Goal: Book appointment/travel/reservation

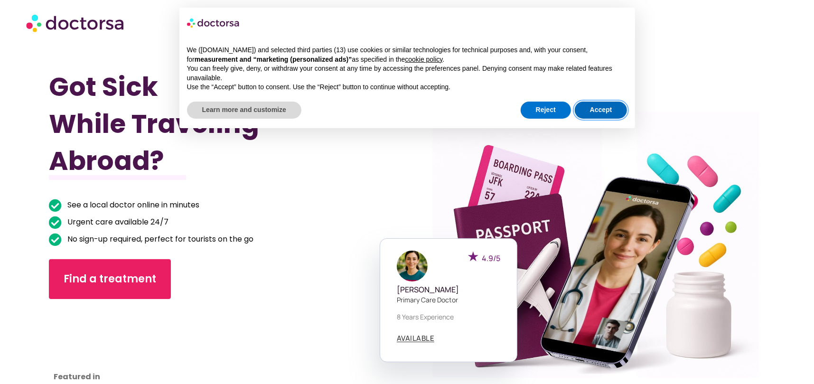
click at [583, 114] on button "Accept" at bounding box center [601, 110] width 53 height 17
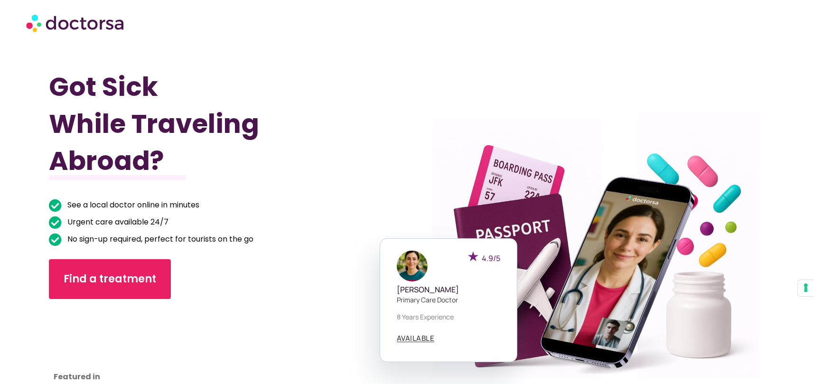
click at [247, 256] on div "Got Sick While Traveling Abroad? See a local doctor online in minutes Urgent ca…" at bounding box center [228, 238] width 358 height 384
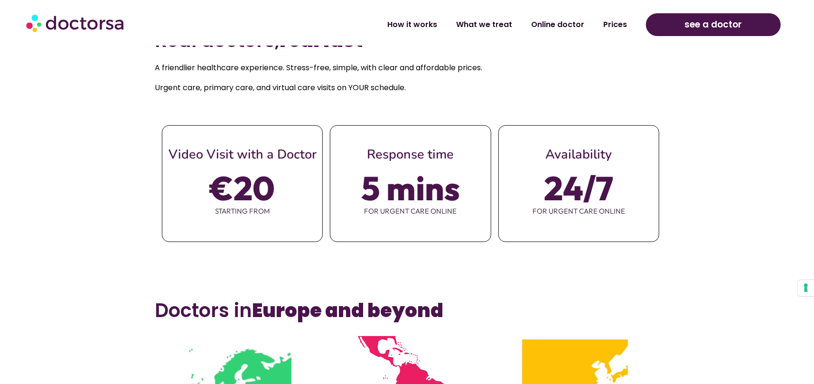
scroll to position [427, 0]
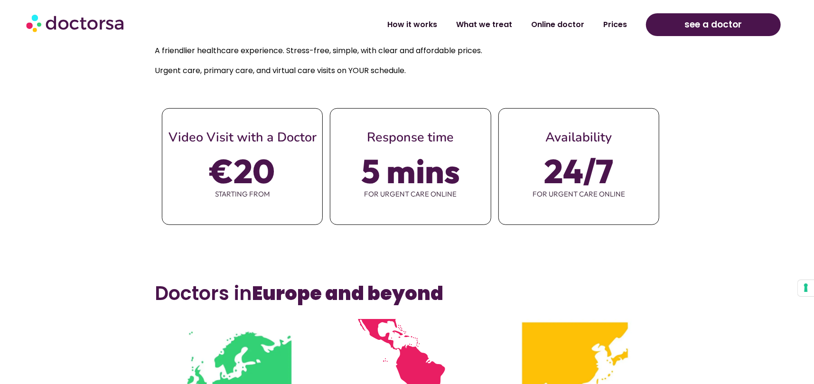
click at [639, 268] on section "Real doctors, real fast A friendlier healthcare experience. Stress-free, simple…" at bounding box center [407, 137] width 814 height 270
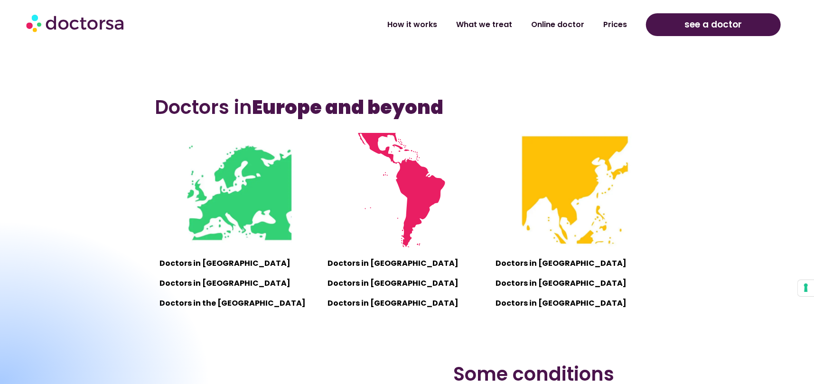
scroll to position [617, 0]
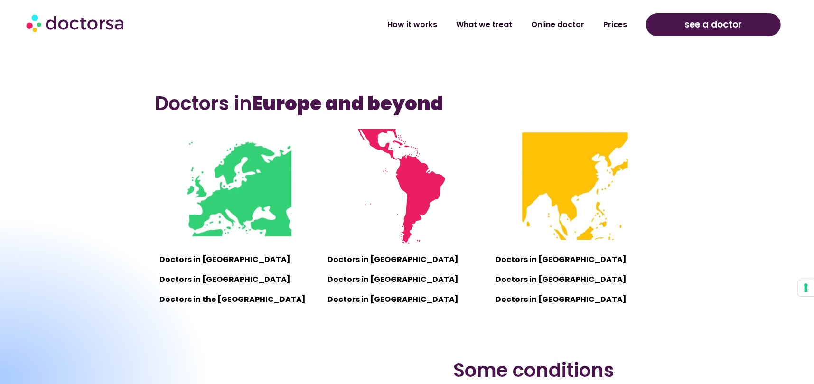
click at [373, 257] on p "Doctors in [GEOGRAPHIC_DATA]" at bounding box center [407, 259] width 159 height 13
click at [515, 255] on p "Doctors in Vietnam" at bounding box center [575, 259] width 159 height 13
click at [518, 269] on div "Doctors in Vietnam Doctors in Thailand Doctors in Indonesia" at bounding box center [575, 280] width 159 height 54
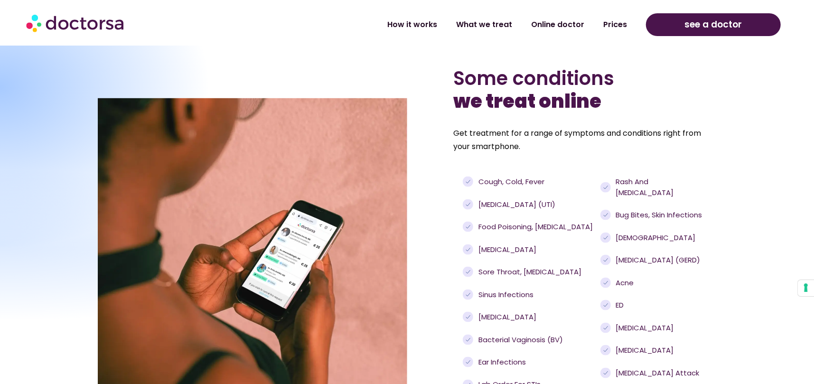
scroll to position [854, 0]
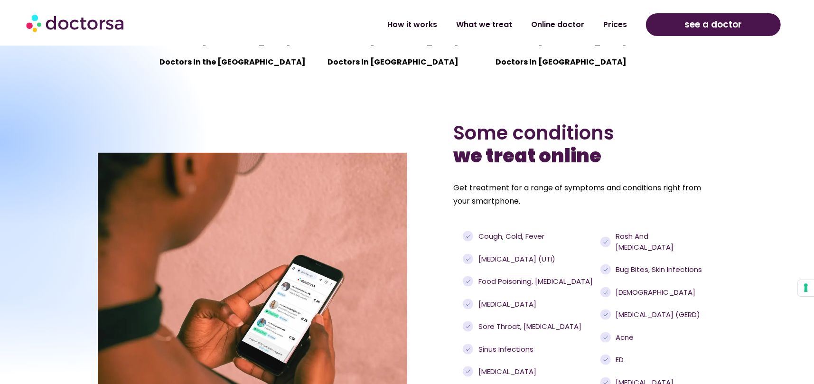
click at [523, 256] on span "Urinary tract infections (UTI)" at bounding box center [515, 259] width 79 height 11
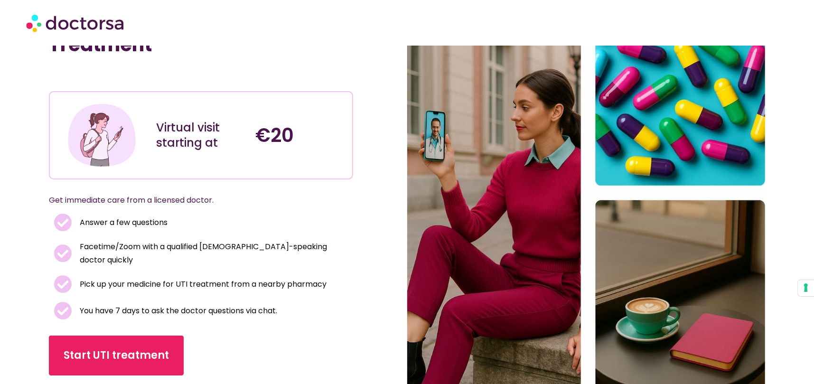
scroll to position [95, 0]
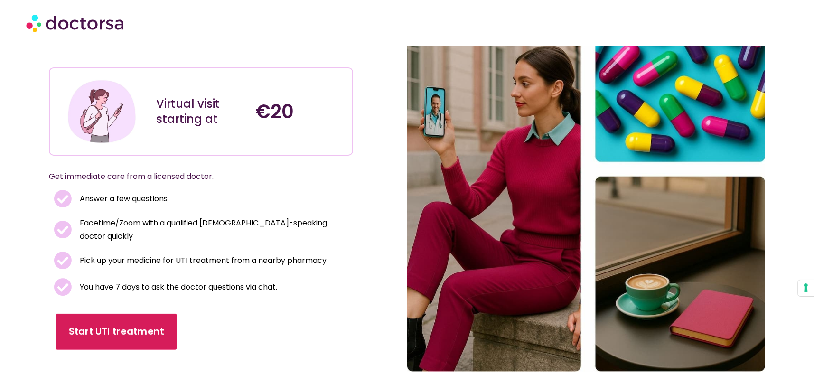
click at [107, 319] on link "Start UTI treatment" at bounding box center [117, 332] width 122 height 36
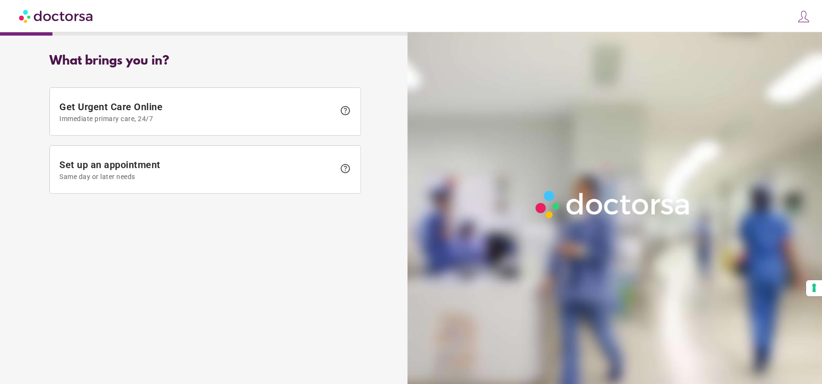
click at [133, 124] on span at bounding box center [205, 111] width 310 height 47
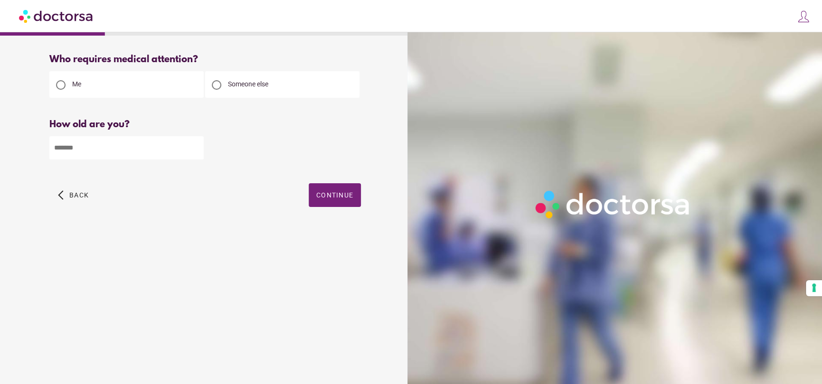
click at [39, 133] on div "Who requires medical attention? Me Someone else Back" at bounding box center [205, 141] width 342 height 189
drag, startPoint x: 95, startPoint y: 149, endPoint x: 363, endPoint y: 197, distance: 272.2
click at [95, 149] on input "number" at bounding box center [126, 147] width 154 height 23
type input "**"
click at [346, 200] on span "button" at bounding box center [335, 195] width 52 height 24
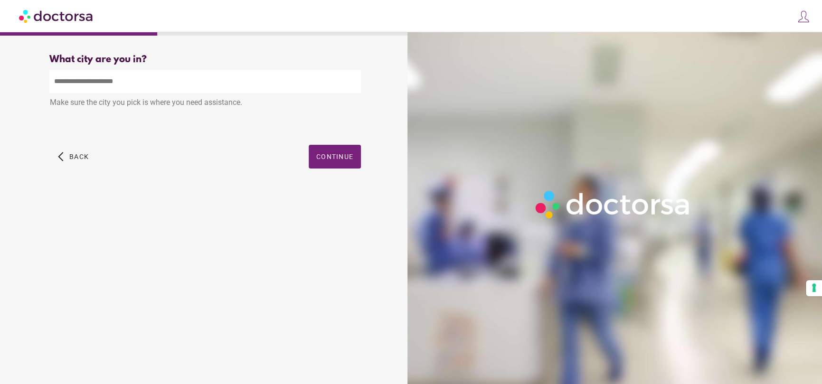
click at [156, 80] on input "text" at bounding box center [204, 81] width 311 height 23
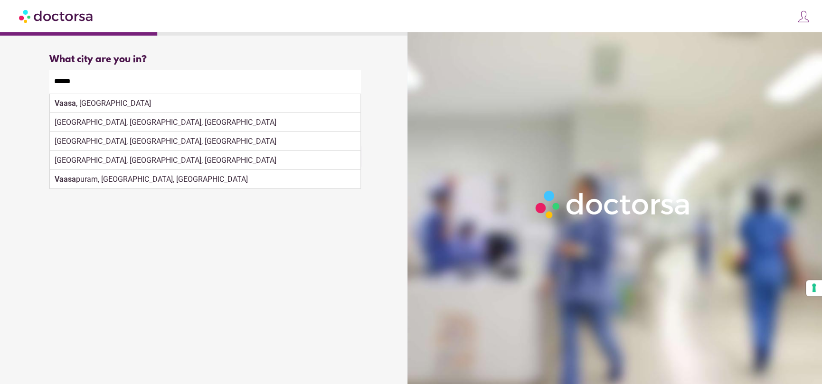
click at [110, 124] on div "Vasna, Gujarat, India" at bounding box center [205, 122] width 310 height 19
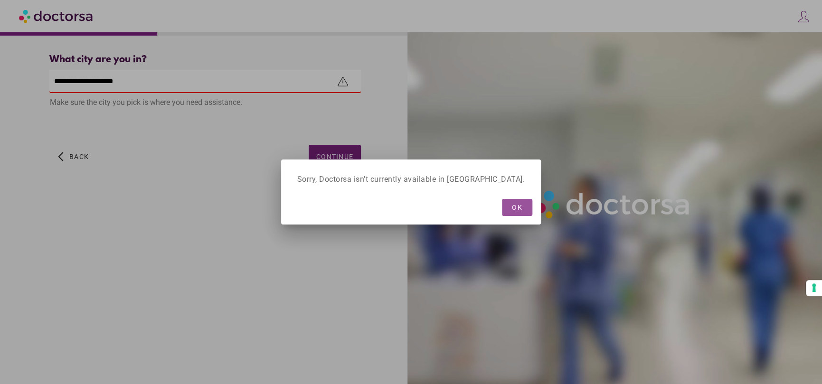
click at [512, 205] on span "OK" at bounding box center [517, 208] width 10 height 8
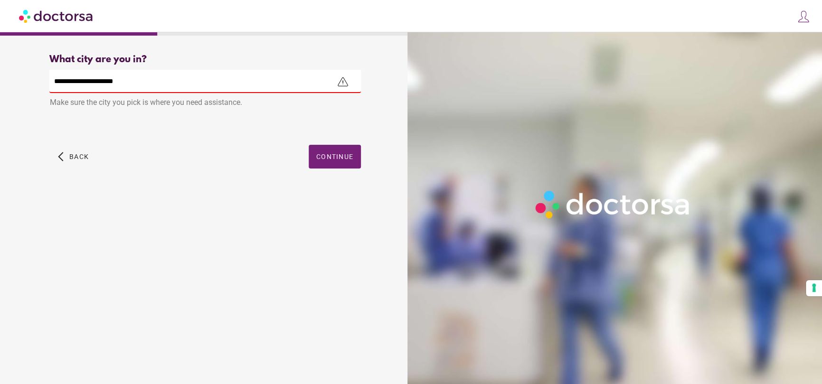
click at [84, 81] on input "**********" at bounding box center [204, 81] width 311 height 23
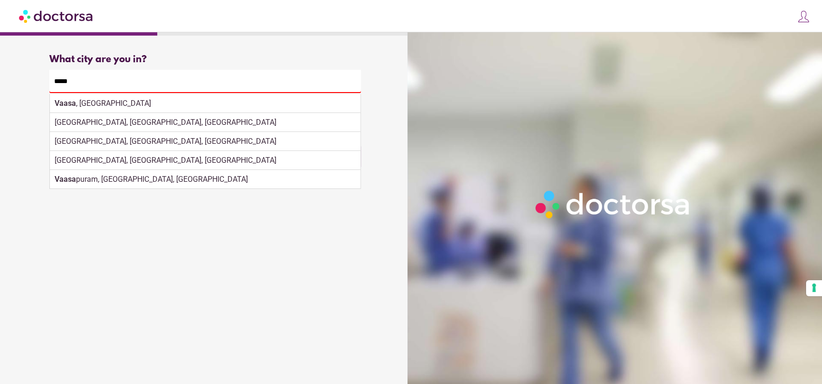
click at [102, 106] on div "Vaasa , Finland" at bounding box center [205, 103] width 310 height 19
type input "**********"
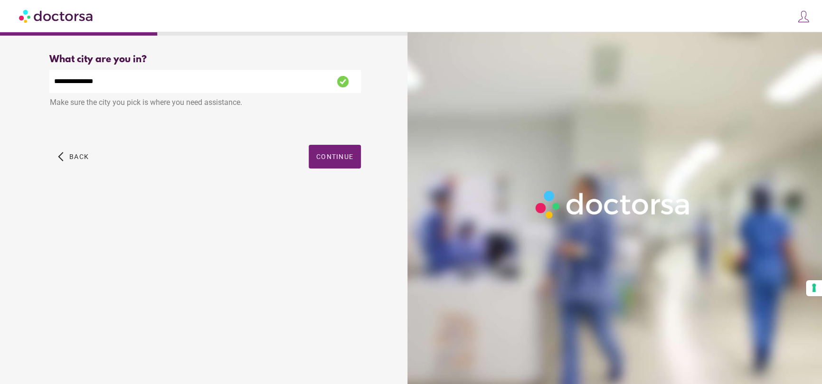
click at [333, 155] on span "Continue" at bounding box center [334, 157] width 37 height 8
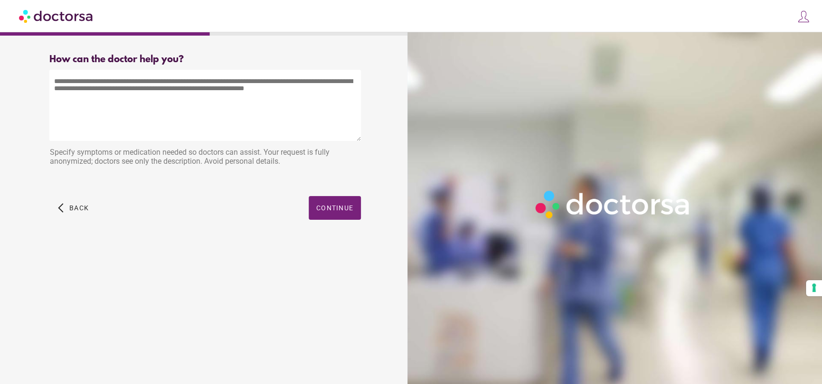
click at [207, 112] on textarea at bounding box center [204, 105] width 311 height 71
click at [331, 216] on span "button" at bounding box center [335, 208] width 52 height 24
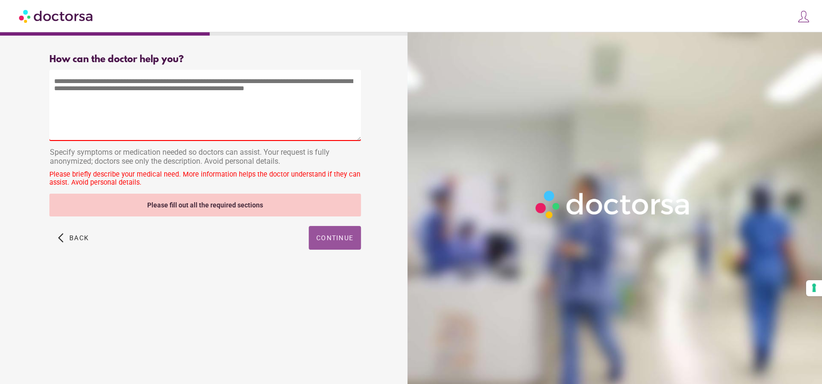
drag, startPoint x: 194, startPoint y: 67, endPoint x: 189, endPoint y: 78, distance: 11.5
click at [193, 70] on div "How can the doctor help you? How can the doctor help the patient? Specify sympt…" at bounding box center [204, 120] width 311 height 132
click at [189, 80] on textarea at bounding box center [204, 105] width 311 height 71
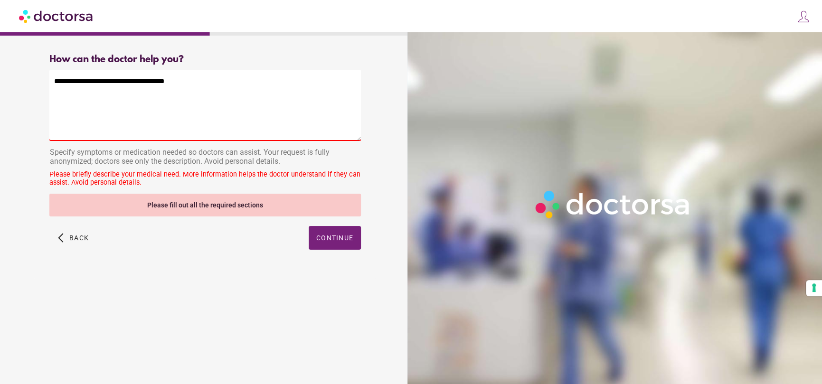
type textarea "**********"
click at [338, 241] on span "Continue" at bounding box center [334, 238] width 37 height 8
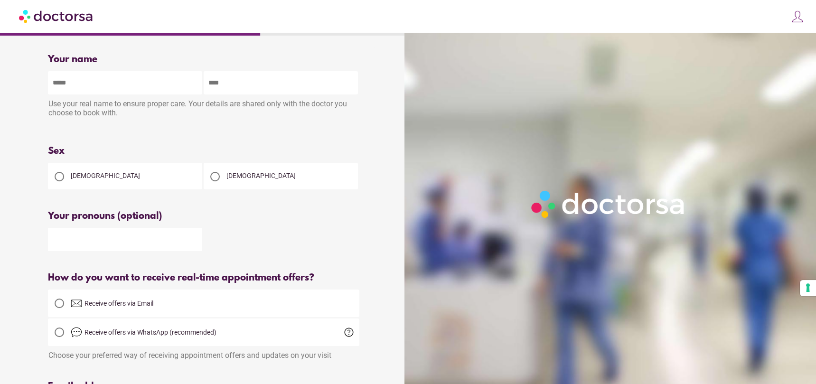
click at [112, 93] on input "text" at bounding box center [125, 82] width 154 height 23
type input "******"
click at [80, 175] on span "Female" at bounding box center [105, 176] width 69 height 8
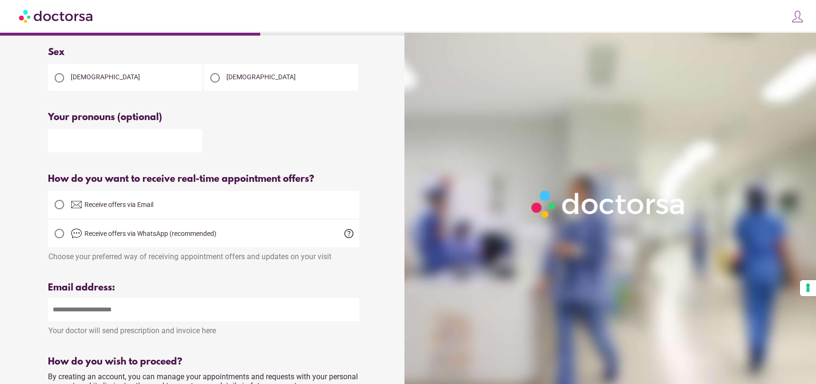
scroll to position [142, 0]
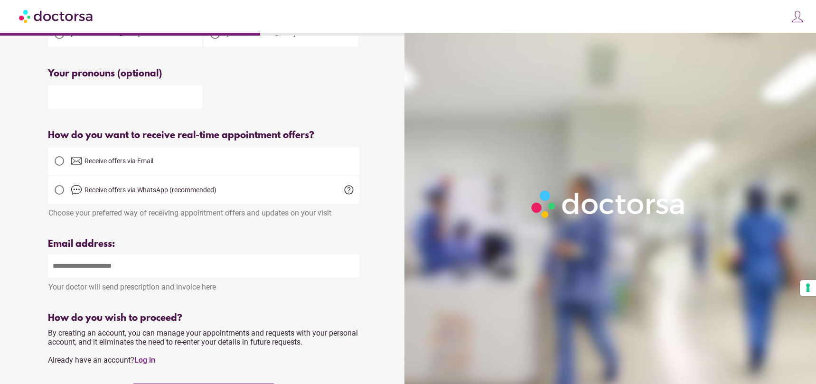
click at [53, 161] on div at bounding box center [59, 160] width 19 height 19
click at [60, 190] on div at bounding box center [59, 189] width 9 height 9
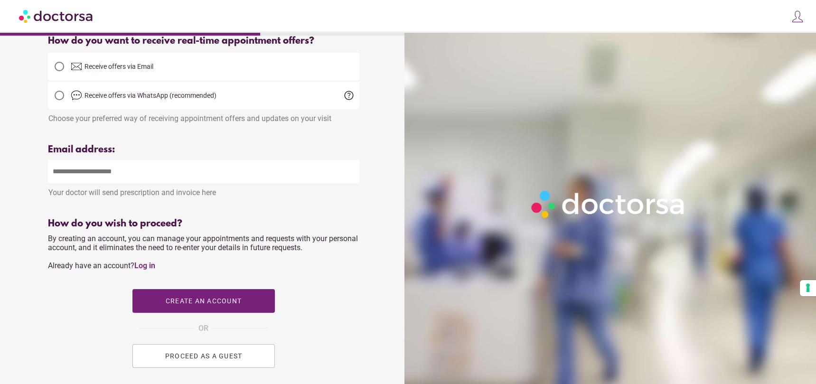
scroll to position [237, 0]
click at [99, 178] on input "email" at bounding box center [203, 171] width 311 height 23
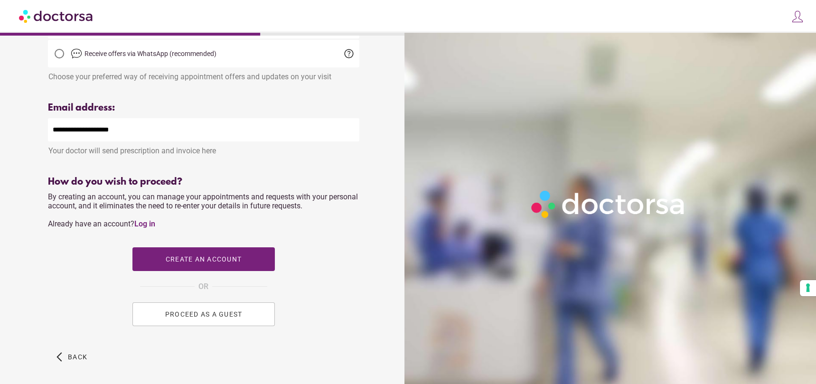
scroll to position [317, 0]
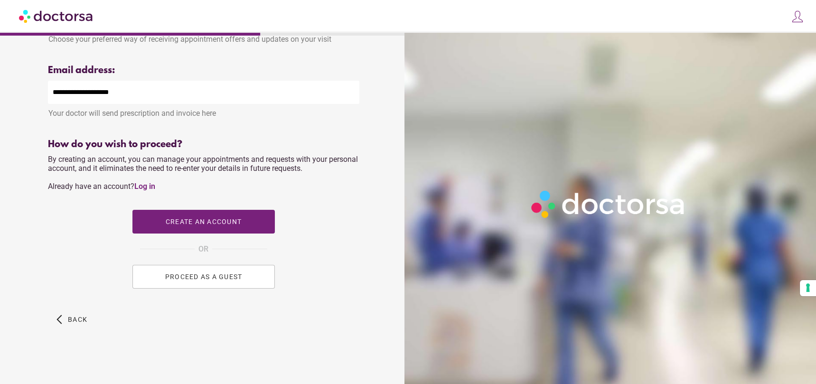
type input "**********"
click at [207, 281] on button "PROCEED AS A GUEST" at bounding box center [203, 277] width 142 height 24
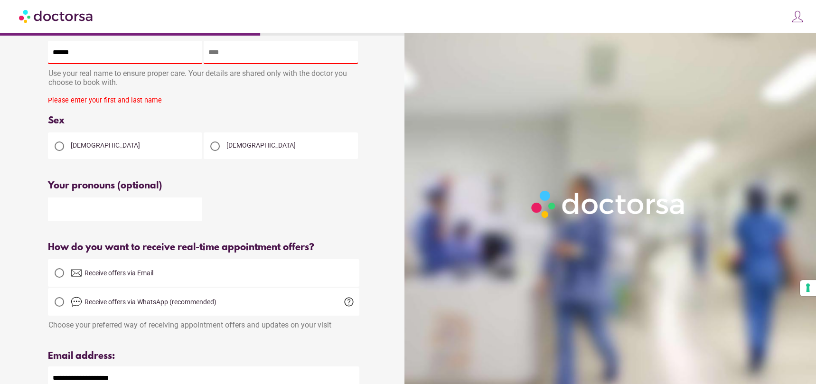
scroll to position [0, 0]
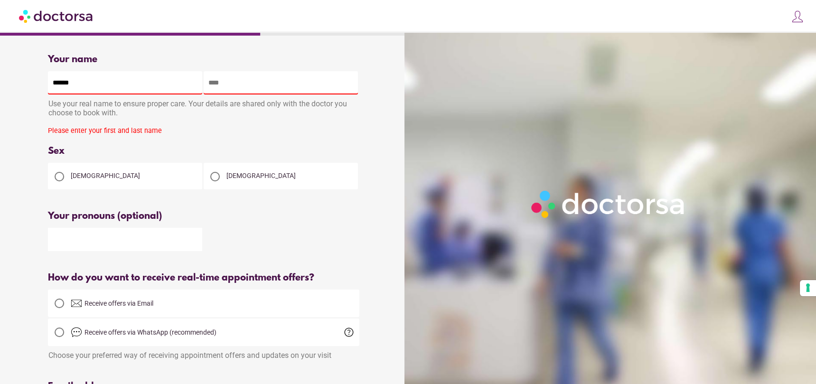
click at [232, 85] on input "text" at bounding box center [281, 82] width 154 height 23
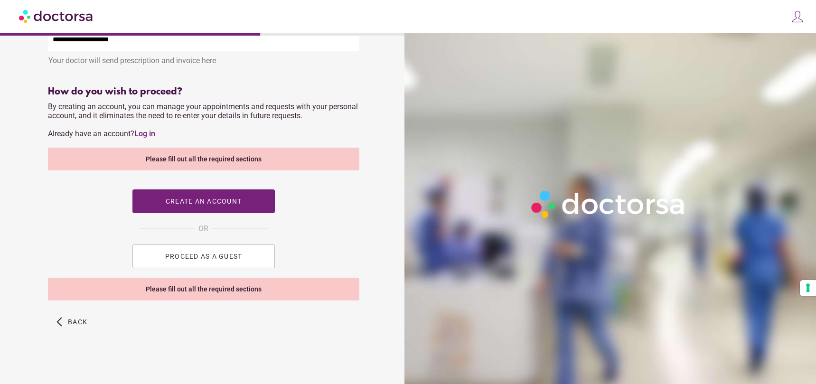
scroll to position [372, 0]
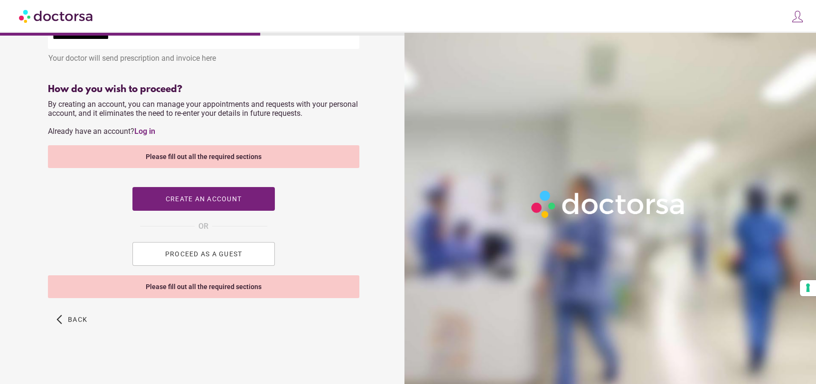
type input "*"
click at [211, 249] on button "PROCEED AS A GUEST" at bounding box center [203, 254] width 142 height 24
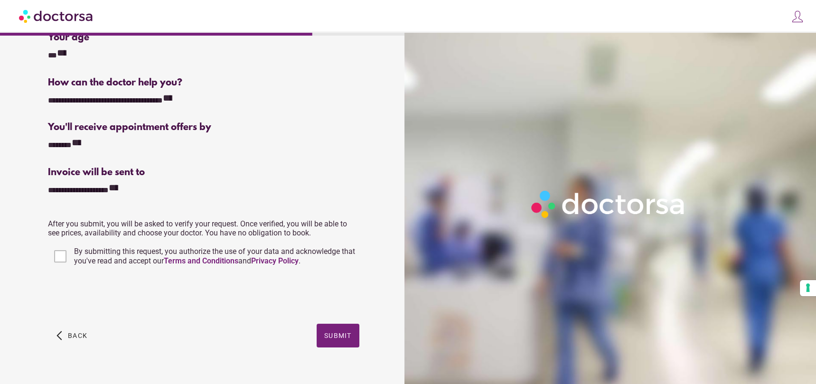
scroll to position [156, 0]
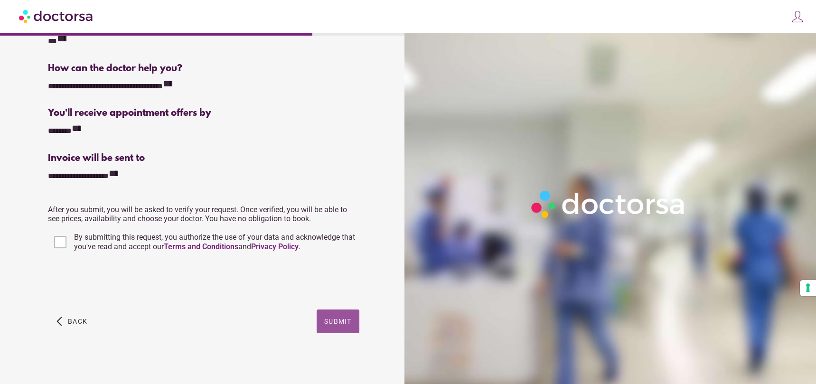
click at [333, 320] on span "Submit" at bounding box center [338, 322] width 28 height 8
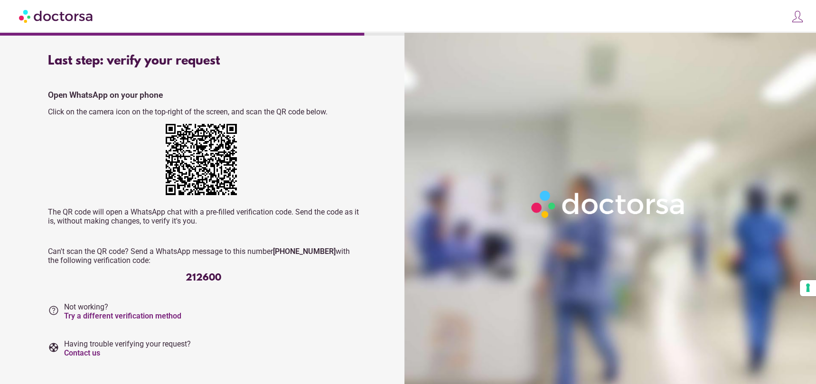
click at [128, 313] on link "Try a different verification method" at bounding box center [122, 315] width 117 height 9
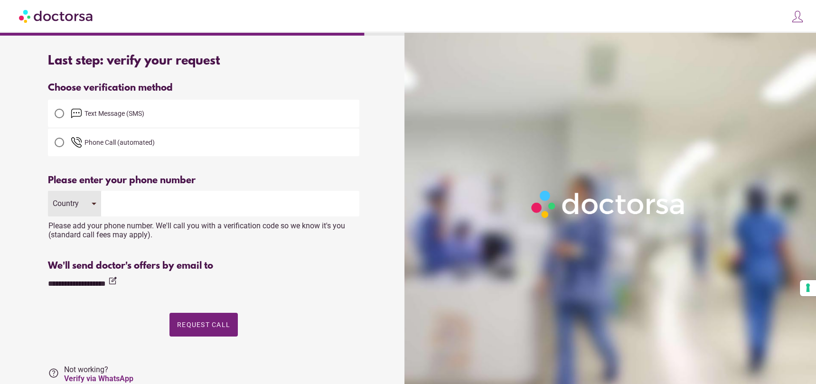
click at [103, 114] on span "Text Message (SMS)" at bounding box center [115, 114] width 60 height 8
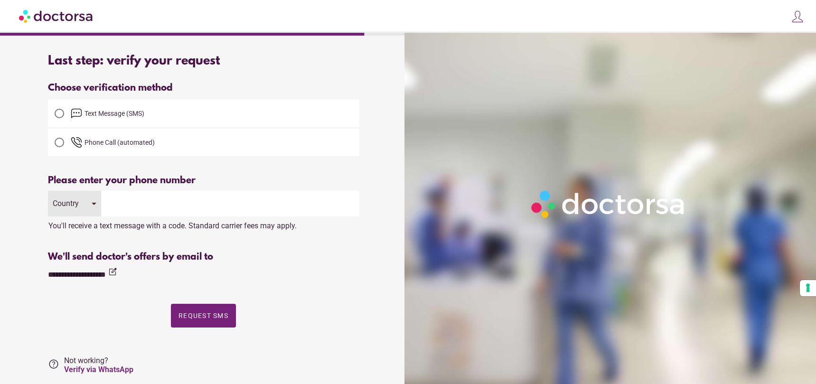
click at [138, 201] on input "tel" at bounding box center [230, 204] width 258 height 26
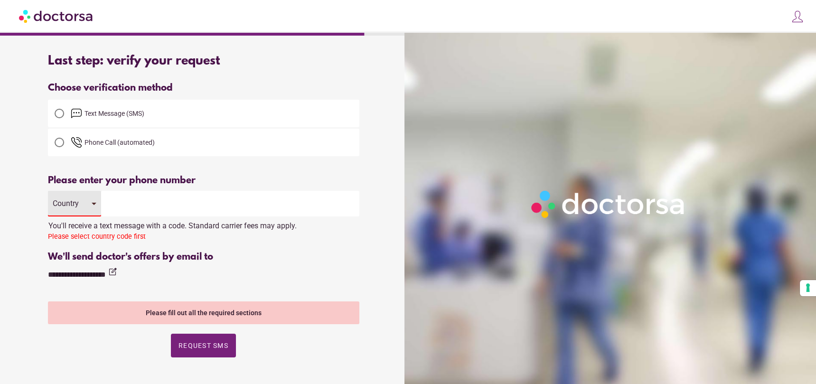
click at [60, 201] on div "Country" at bounding box center [67, 203] width 29 height 9
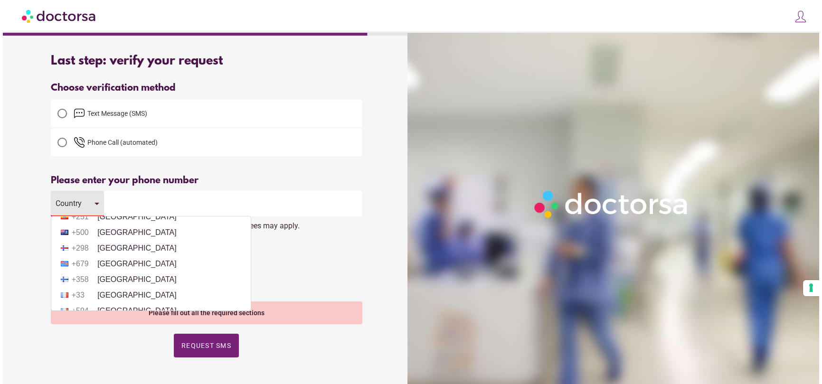
scroll to position [1187, 0]
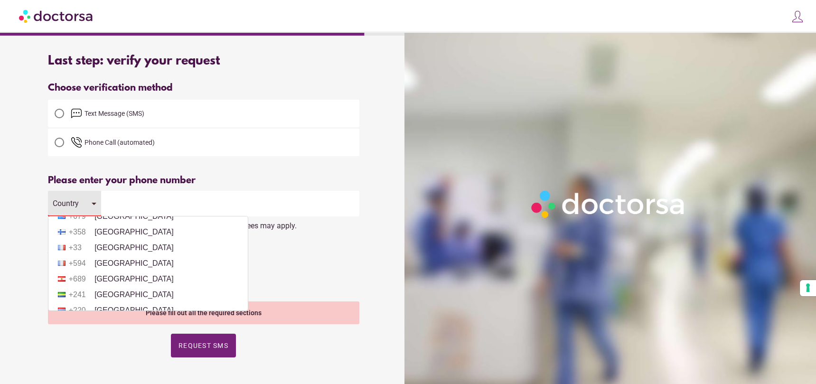
click at [108, 239] on li "+358 Finland" at bounding box center [148, 232] width 190 height 14
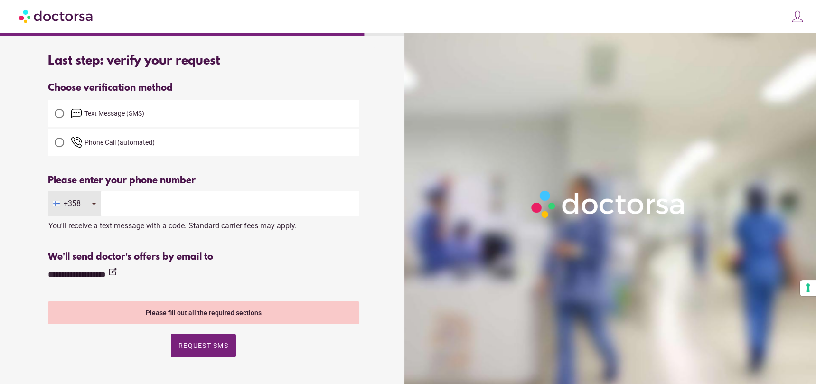
click at [148, 204] on input "tel" at bounding box center [230, 204] width 258 height 26
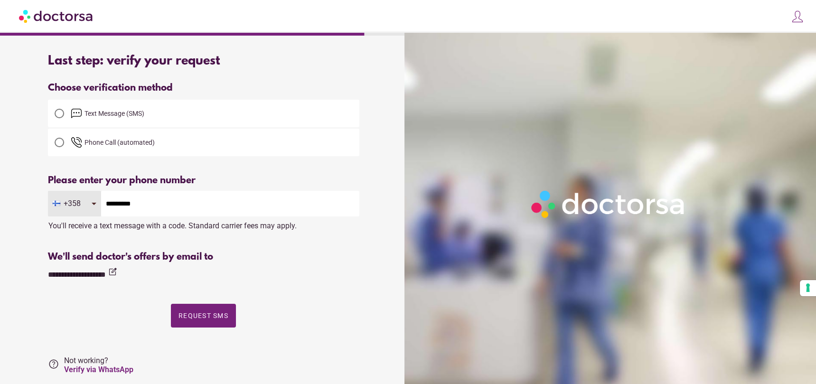
type input "*********"
click at [220, 313] on span "Request SMS" at bounding box center [203, 316] width 50 height 8
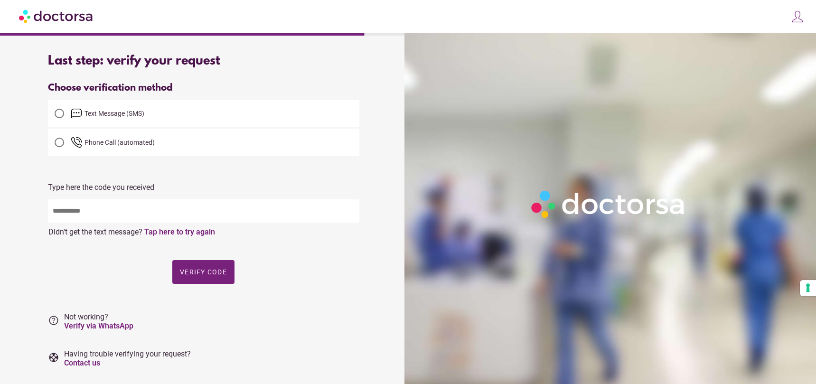
click at [129, 215] on input "text" at bounding box center [203, 210] width 311 height 23
type input "*****"
click at [206, 272] on span "Verify code" at bounding box center [203, 272] width 47 height 8
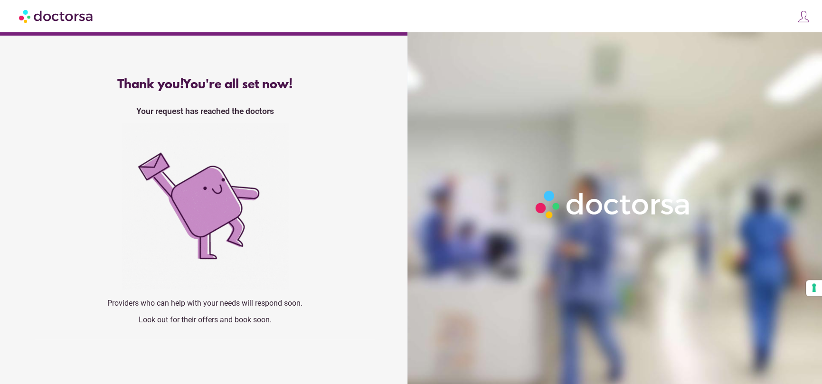
click at [77, 18] on img at bounding box center [56, 15] width 75 height 21
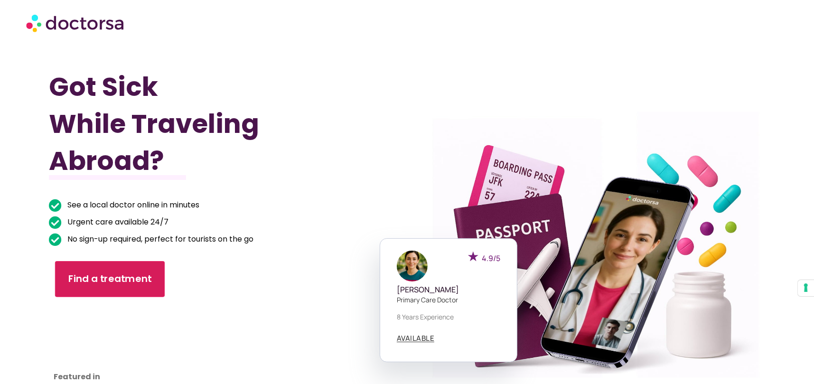
click at [133, 283] on span "Find a treatment" at bounding box center [110, 279] width 84 height 14
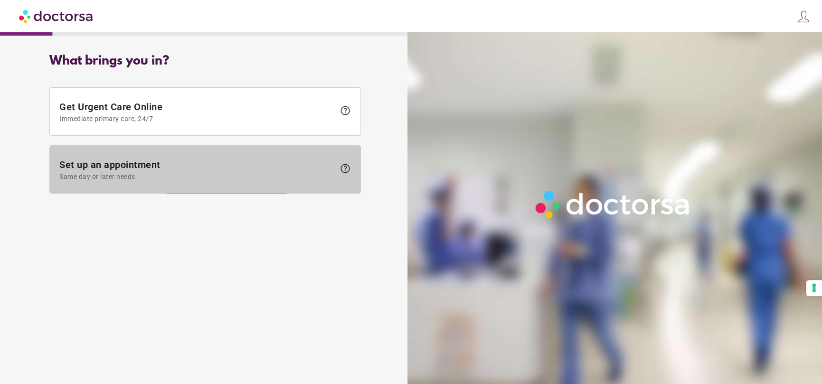
click at [173, 167] on span "Set up an appointment Same day or later needs" at bounding box center [196, 169] width 275 height 21
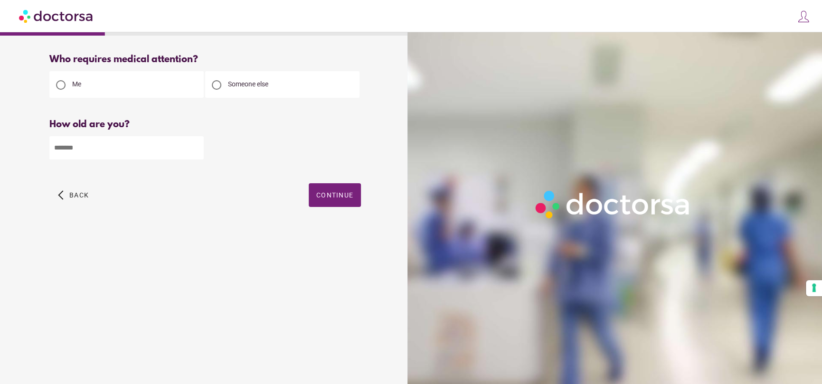
click at [111, 141] on input "number" at bounding box center [126, 147] width 154 height 23
type input "**"
click at [324, 197] on span "Continue" at bounding box center [334, 195] width 37 height 8
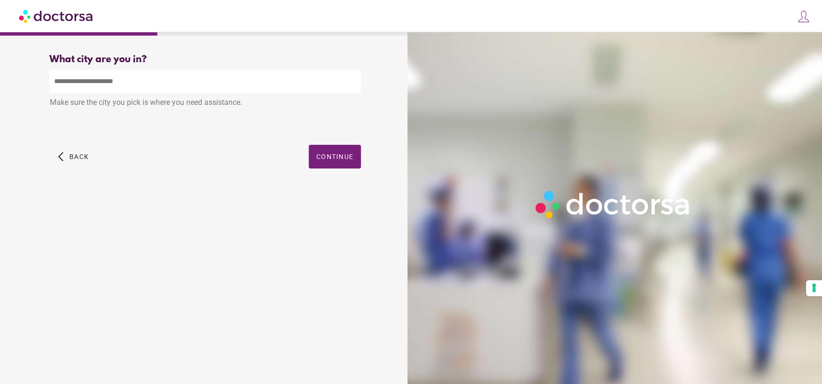
click at [125, 79] on input "text" at bounding box center [204, 81] width 311 height 23
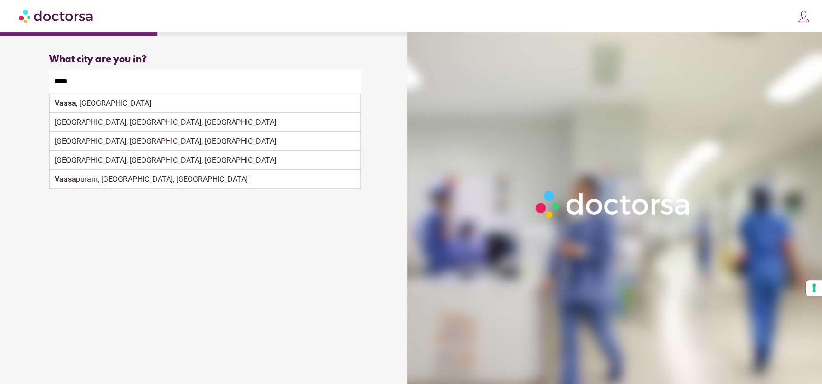
click at [193, 112] on div "Vaasa , Finland" at bounding box center [205, 103] width 310 height 19
type input "**********"
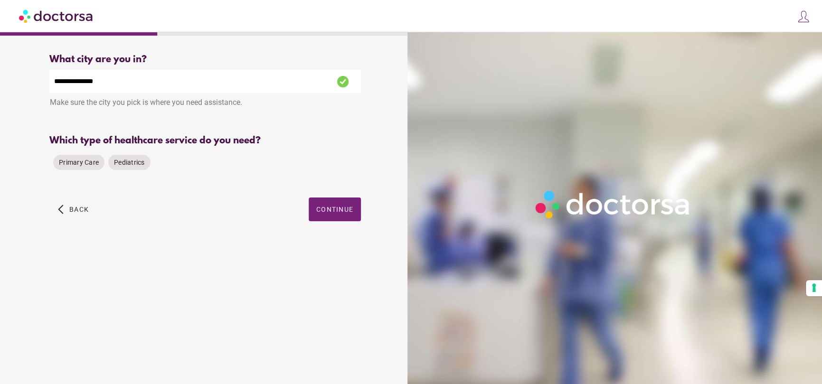
click at [82, 164] on span "Primary Care" at bounding box center [79, 163] width 40 height 8
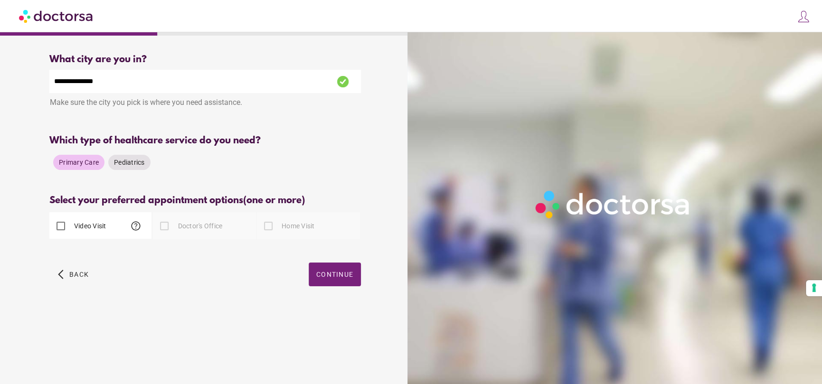
click at [77, 224] on label "Video Visit" at bounding box center [89, 225] width 34 height 9
click at [331, 268] on span "button" at bounding box center [335, 275] width 52 height 24
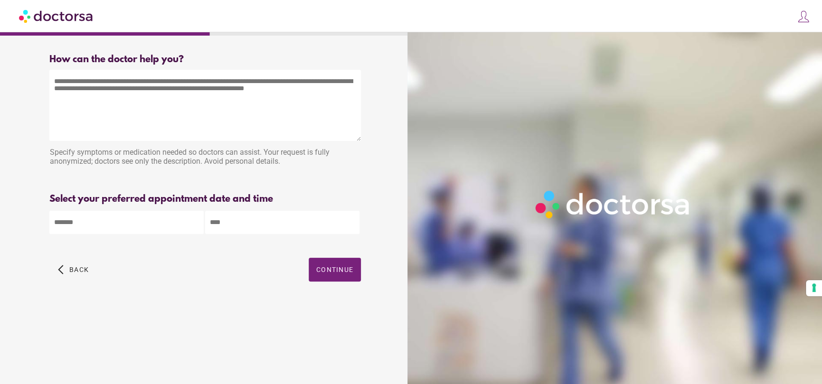
click at [113, 111] on textarea at bounding box center [204, 105] width 311 height 71
type textarea "********"
click at [79, 223] on body "**********" at bounding box center [411, 192] width 822 height 384
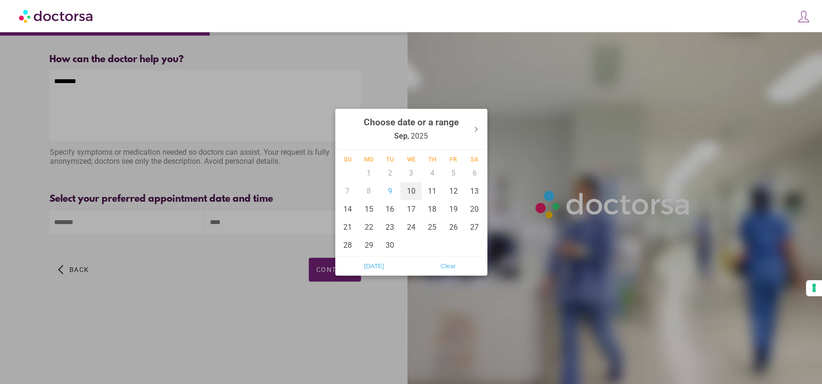
click at [417, 193] on div "10" at bounding box center [410, 191] width 21 height 18
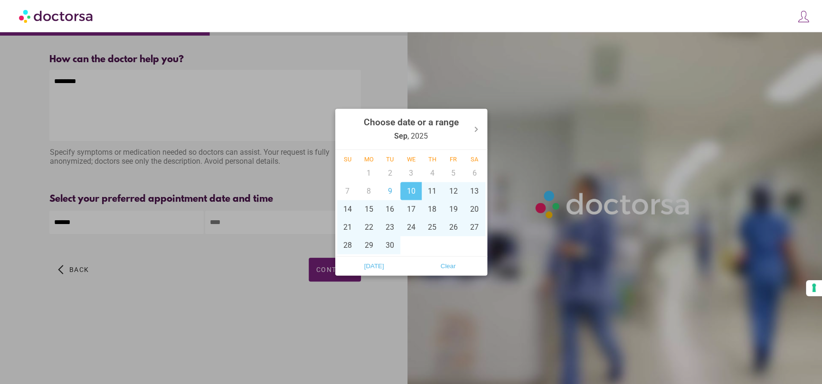
click at [376, 263] on span "Today" at bounding box center [374, 266] width 68 height 14
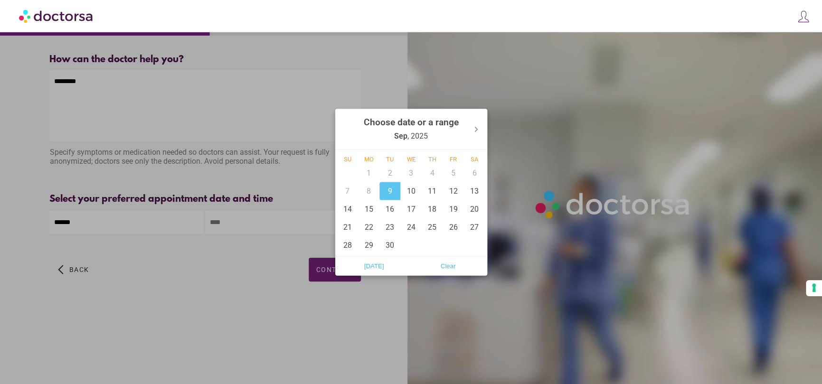
drag, startPoint x: 161, startPoint y: 227, endPoint x: 186, endPoint y: 228, distance: 24.7
click at [160, 227] on body "**********" at bounding box center [411, 192] width 822 height 384
click at [420, 192] on div "10" at bounding box center [410, 191] width 21 height 18
click at [392, 194] on div "9" at bounding box center [389, 191] width 21 height 18
type input "******"
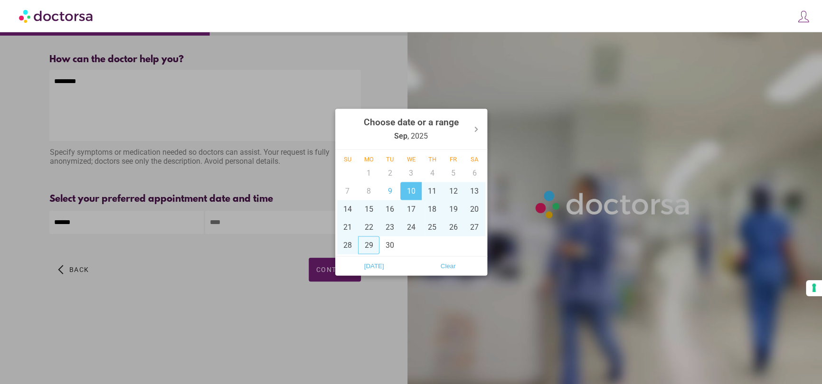
click at [376, 295] on div at bounding box center [411, 192] width 822 height 384
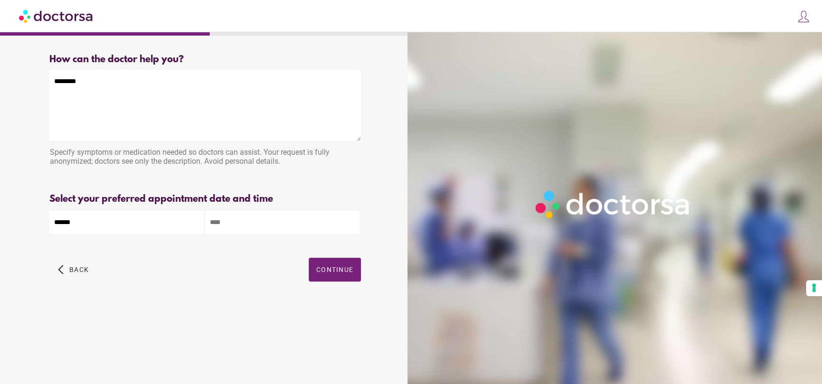
click at [279, 232] on input "text" at bounding box center [282, 222] width 154 height 23
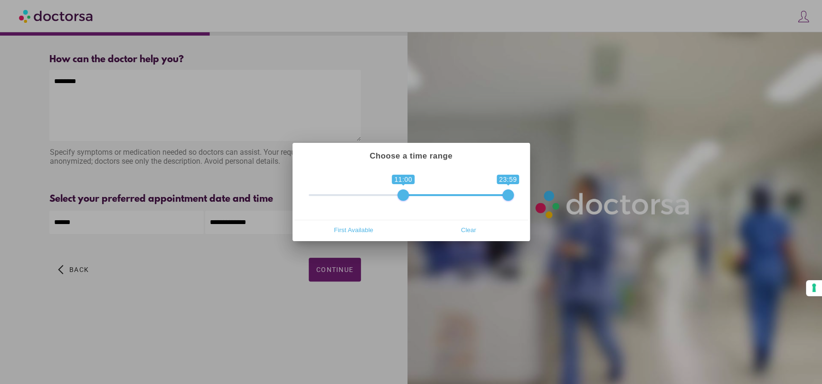
drag, startPoint x: 316, startPoint y: 197, endPoint x: 405, endPoint y: 202, distance: 89.4
click at [405, 202] on div "**********" at bounding box center [411, 194] width 234 height 52
click at [364, 232] on span "First Available" at bounding box center [353, 230] width 109 height 14
type input "**********"
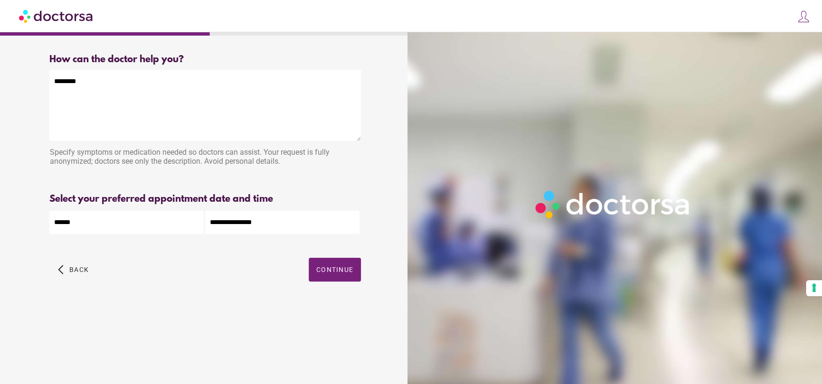
click at [286, 224] on input "**********" at bounding box center [282, 222] width 154 height 23
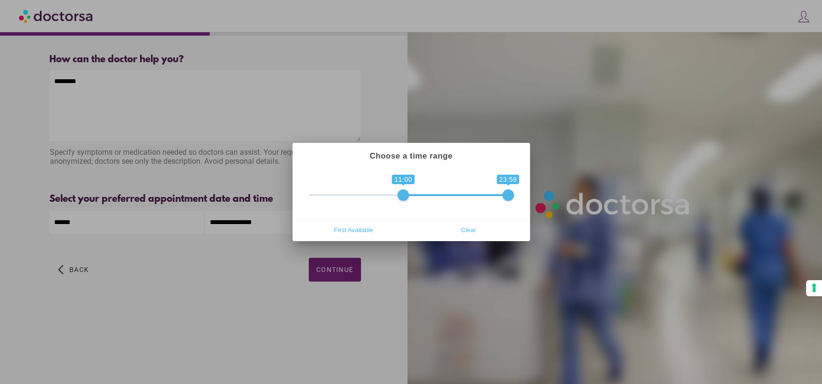
click at [375, 266] on div at bounding box center [411, 192] width 822 height 384
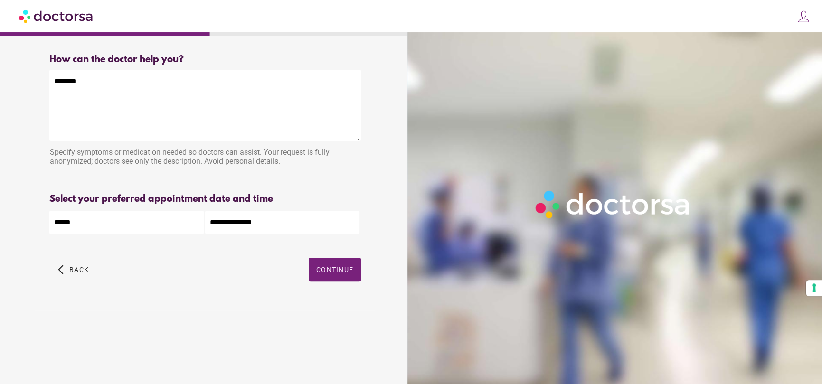
click at [312, 228] on input "**********" at bounding box center [282, 222] width 154 height 23
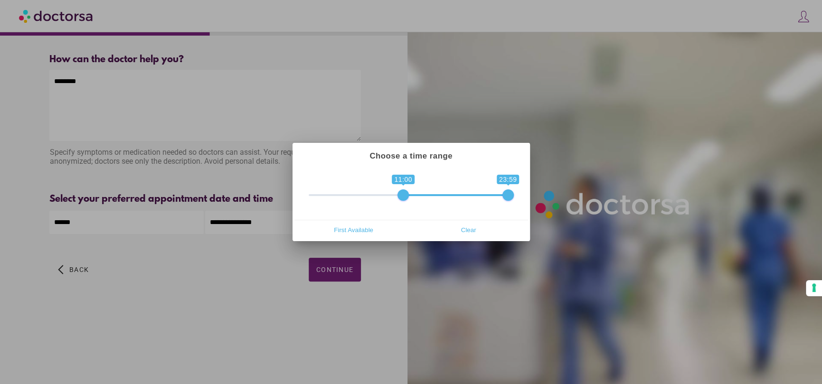
click at [453, 226] on span "Clear" at bounding box center [468, 230] width 109 height 14
drag, startPoint x: 316, startPoint y: 194, endPoint x: 362, endPoint y: 197, distance: 46.1
click at [362, 197] on span at bounding box center [362, 194] width 11 height 11
click at [414, 253] on div at bounding box center [411, 192] width 822 height 384
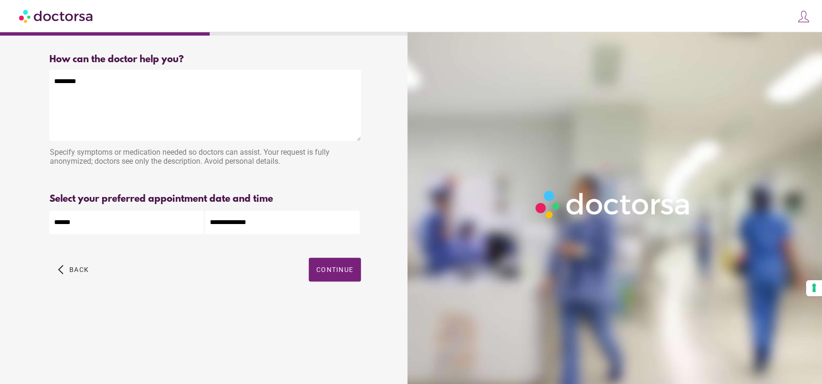
click at [279, 225] on input "**********" at bounding box center [282, 222] width 154 height 23
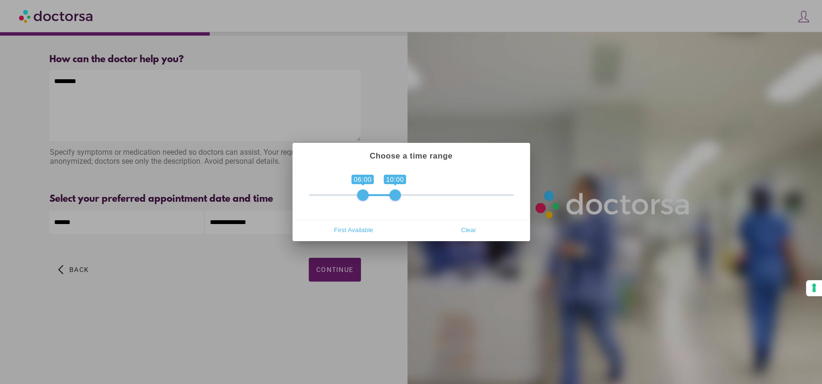
drag, startPoint x: 508, startPoint y: 192, endPoint x: 365, endPoint y: 235, distance: 149.6
click at [391, 198] on span at bounding box center [394, 194] width 11 height 11
type input "**********"
drag, startPoint x: 395, startPoint y: 258, endPoint x: 391, endPoint y: 259, distance: 4.8
click at [396, 258] on div at bounding box center [411, 192] width 822 height 384
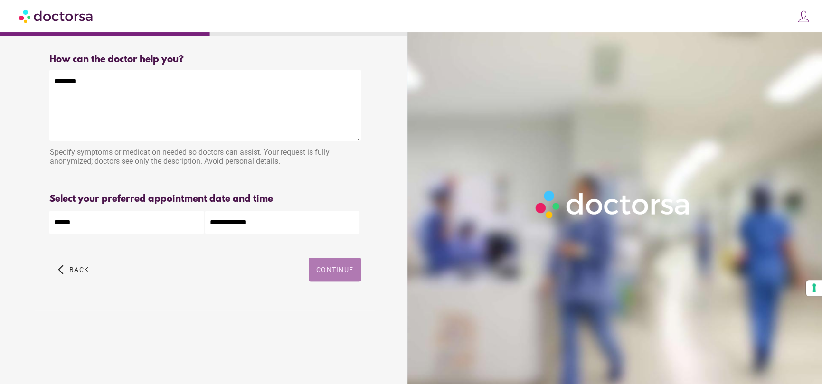
click at [354, 267] on span "button" at bounding box center [335, 270] width 52 height 24
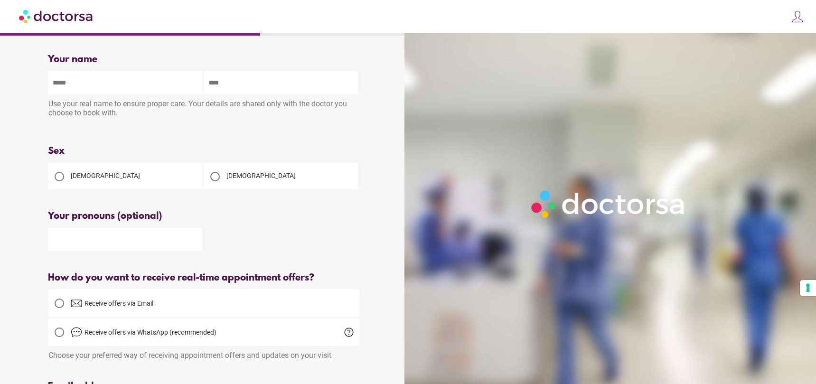
click at [148, 84] on input "text" at bounding box center [125, 82] width 154 height 23
type input "******"
type input "**********"
click at [63, 174] on div at bounding box center [59, 176] width 9 height 9
click at [110, 243] on input "text" at bounding box center [125, 239] width 154 height 23
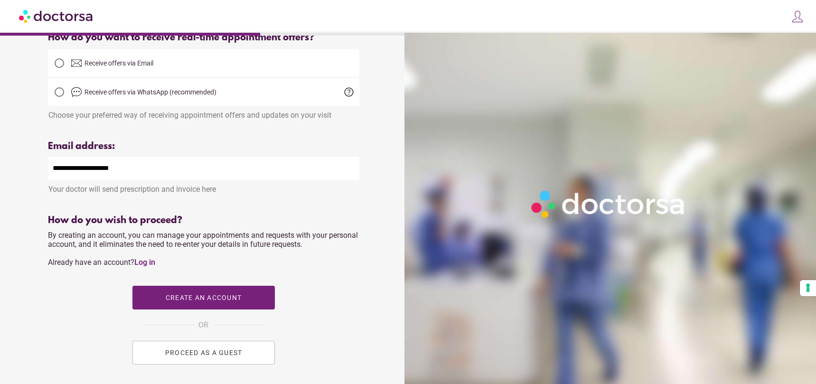
scroll to position [317, 0]
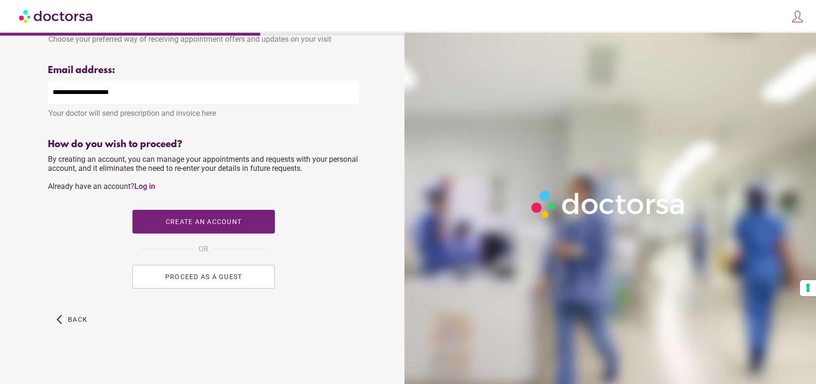
click at [205, 275] on span "PROCEED AS A GUEST" at bounding box center [203, 277] width 77 height 8
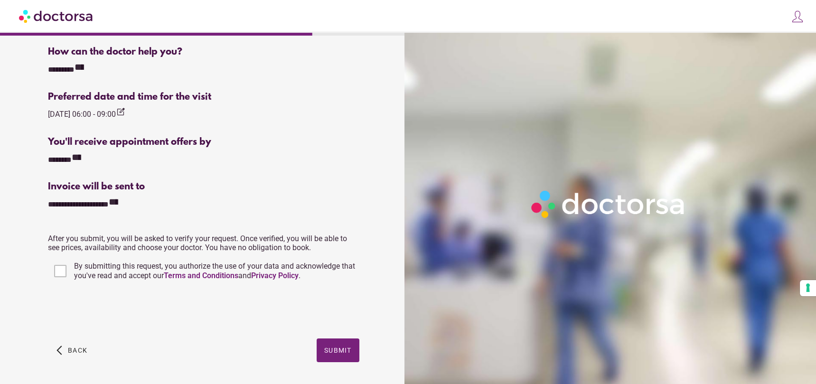
scroll to position [294, 0]
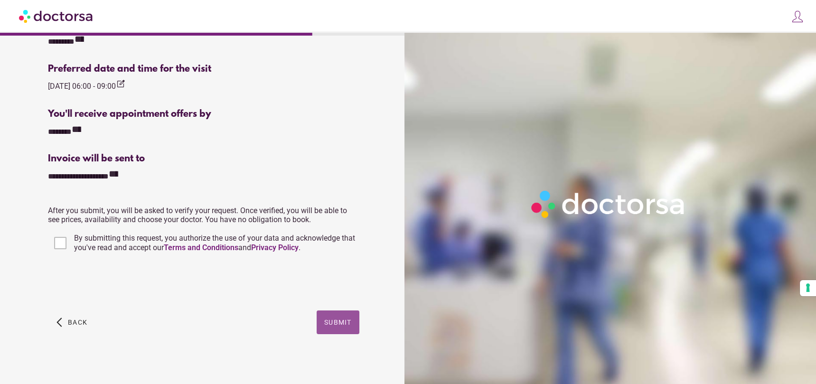
click at [345, 319] on span "Submit" at bounding box center [338, 323] width 28 height 8
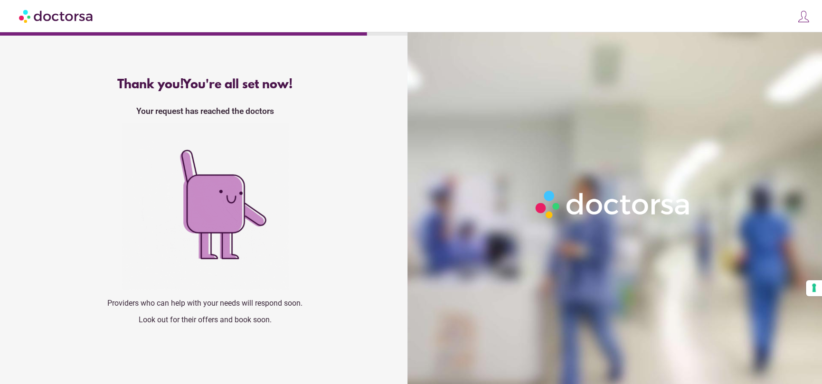
click at [69, 24] on img at bounding box center [56, 15] width 75 height 21
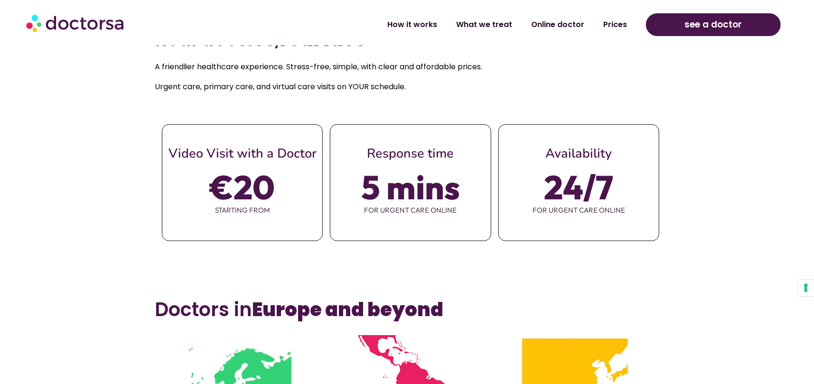
scroll to position [427, 0]
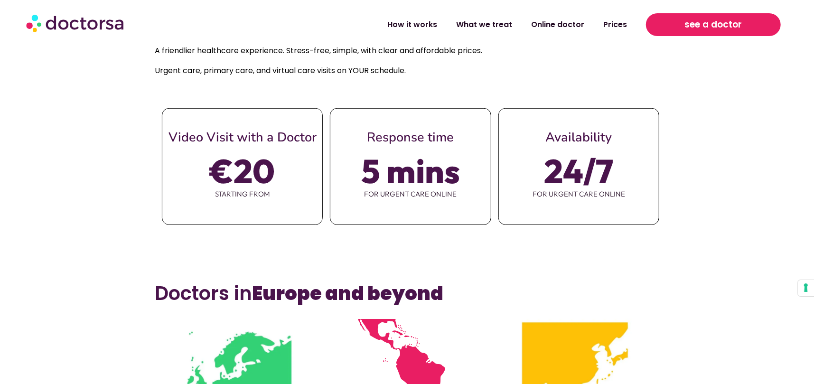
click at [727, 20] on span "see a doctor" at bounding box center [713, 24] width 57 height 15
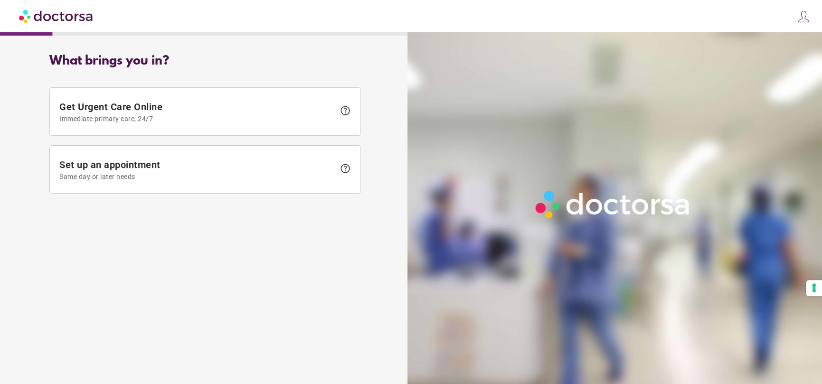
click at [70, 19] on img at bounding box center [56, 15] width 75 height 21
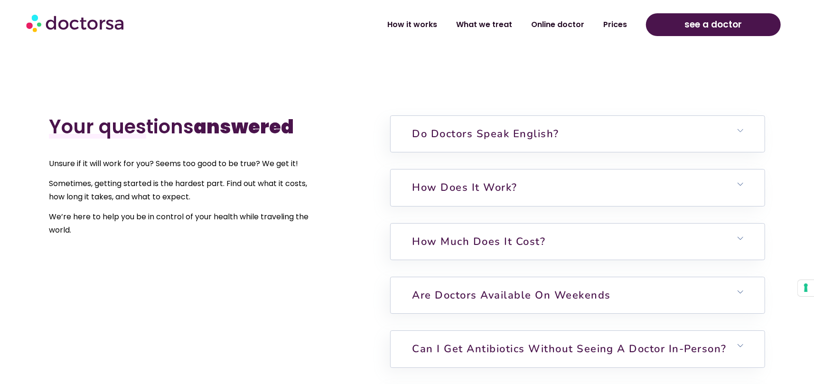
scroll to position [2279, 0]
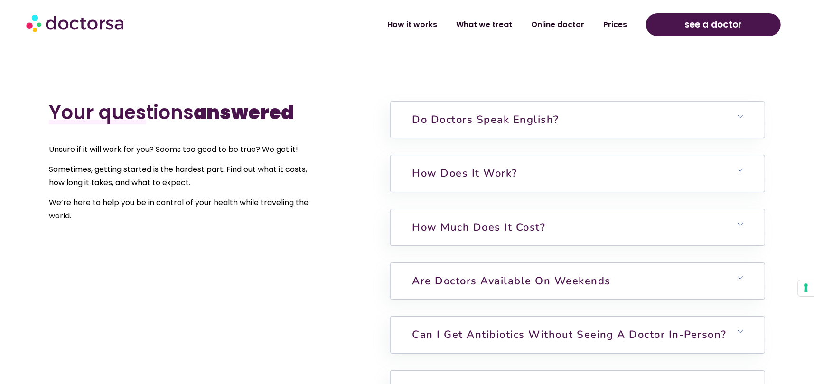
click at [557, 119] on link "Do doctors speak English?" at bounding box center [485, 120] width 147 height 14
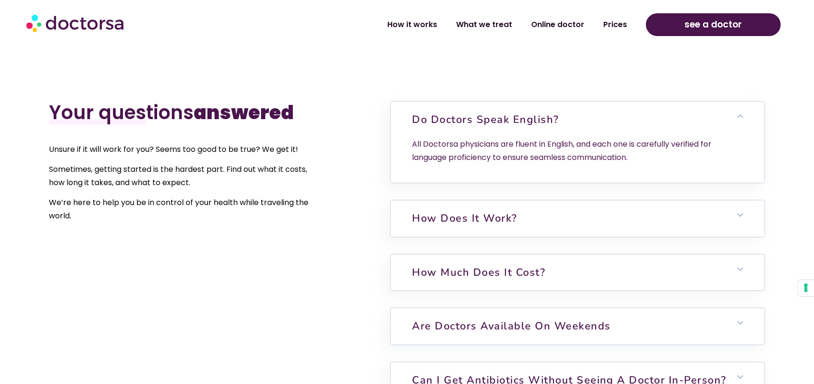
click at [557, 119] on link "Do doctors speak English?" at bounding box center [485, 120] width 147 height 14
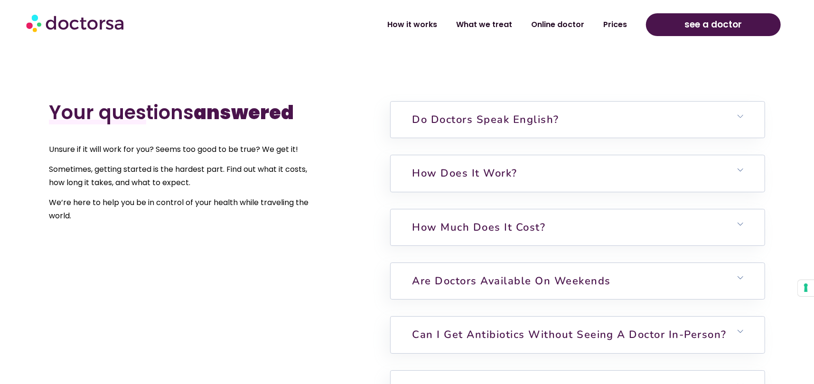
click at [533, 171] on h6 "How does it work?" at bounding box center [578, 173] width 374 height 36
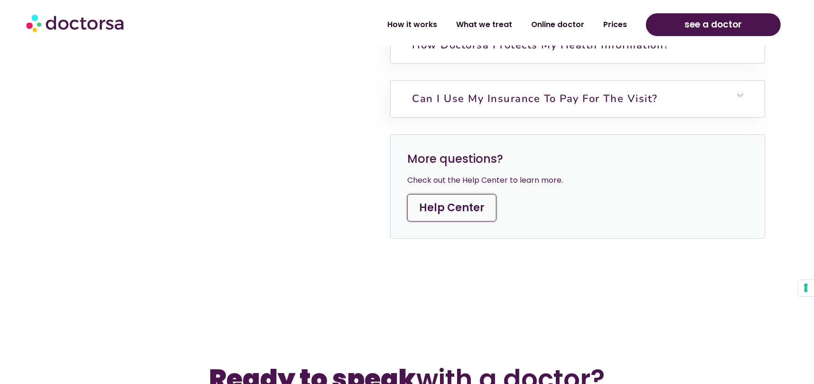
scroll to position [2991, 0]
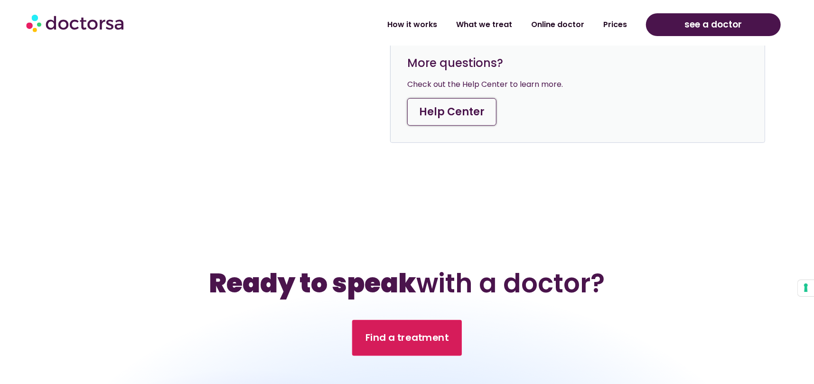
click at [401, 335] on span "Find a treatment" at bounding box center [408, 338] width 84 height 14
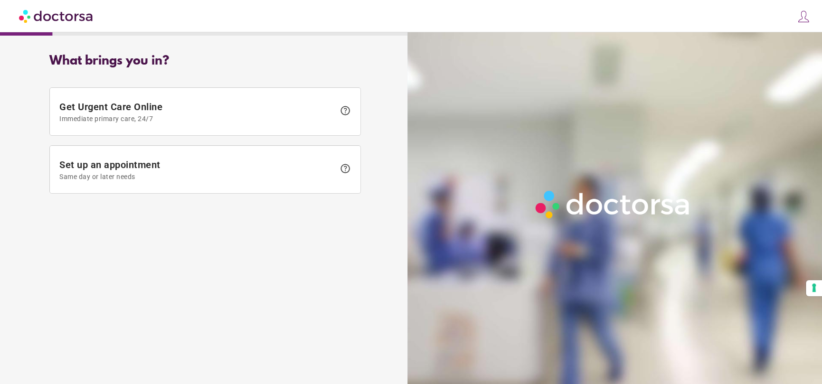
click at [35, 14] on img at bounding box center [56, 15] width 75 height 21
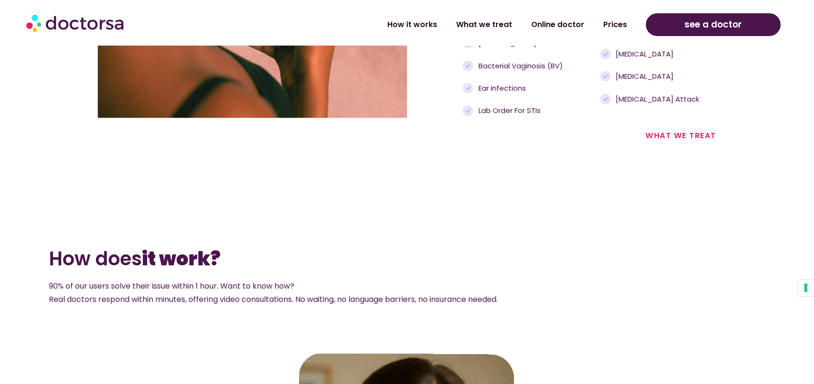
scroll to position [1282, 0]
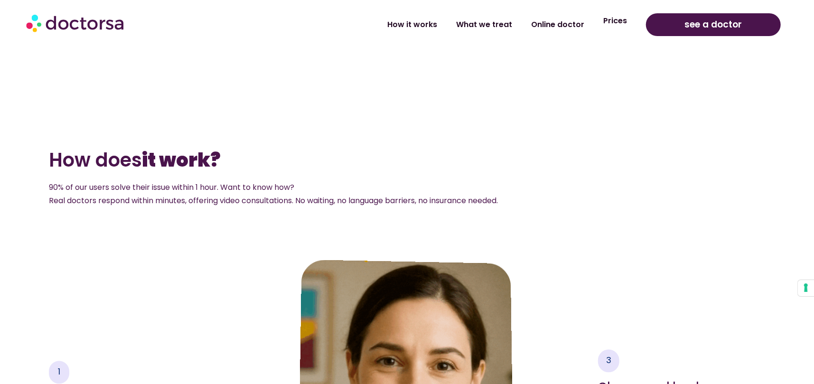
click at [623, 25] on link "Prices" at bounding box center [615, 21] width 43 height 22
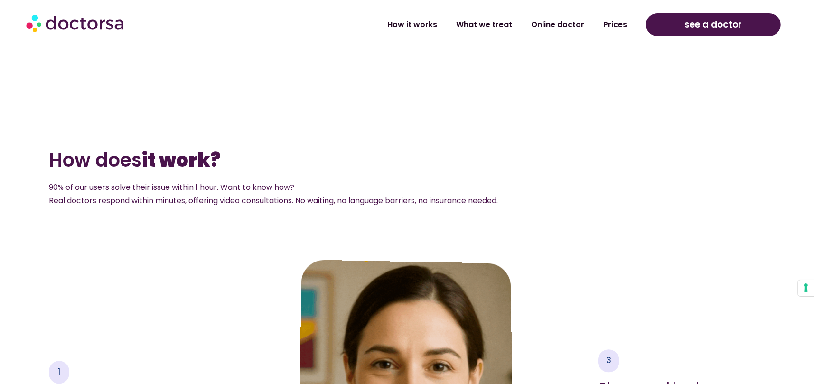
scroll to position [1281, 0]
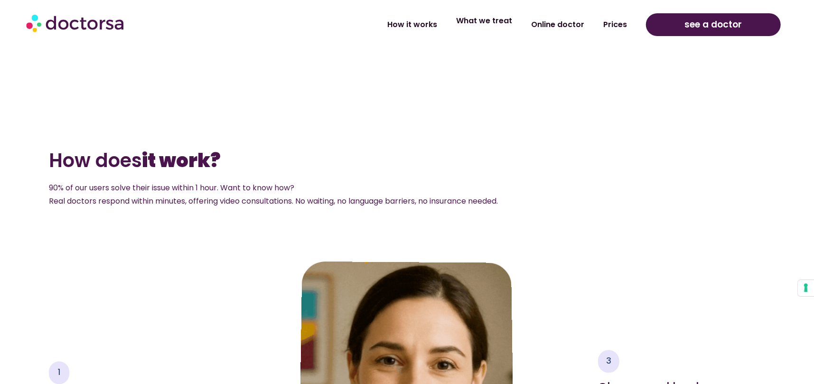
click at [487, 23] on link "What we treat" at bounding box center [484, 21] width 75 height 22
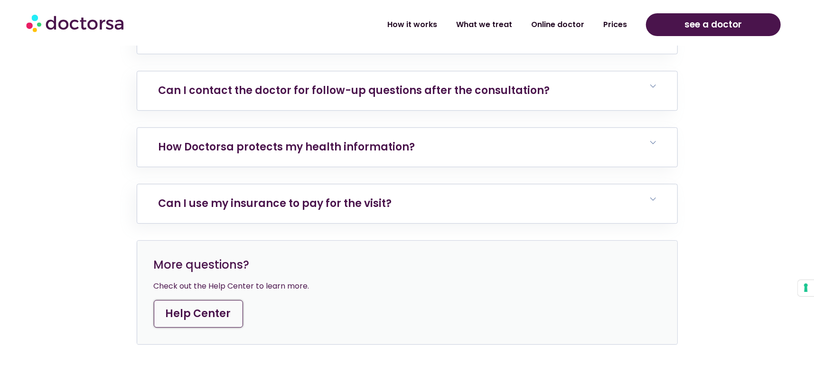
scroll to position [4367, 0]
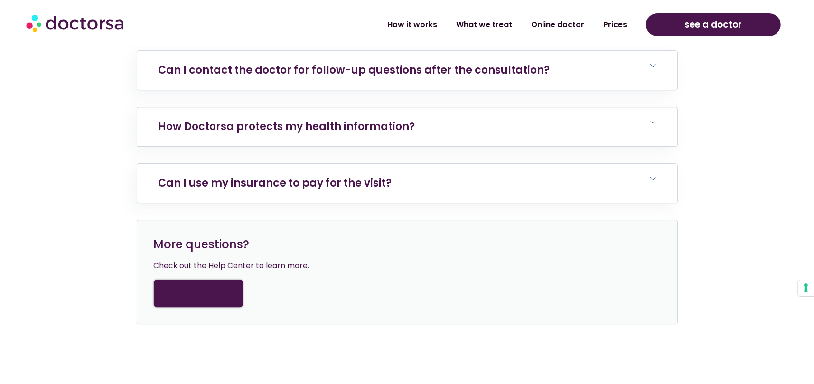
click at [185, 280] on link "Help Center" at bounding box center [198, 294] width 89 height 28
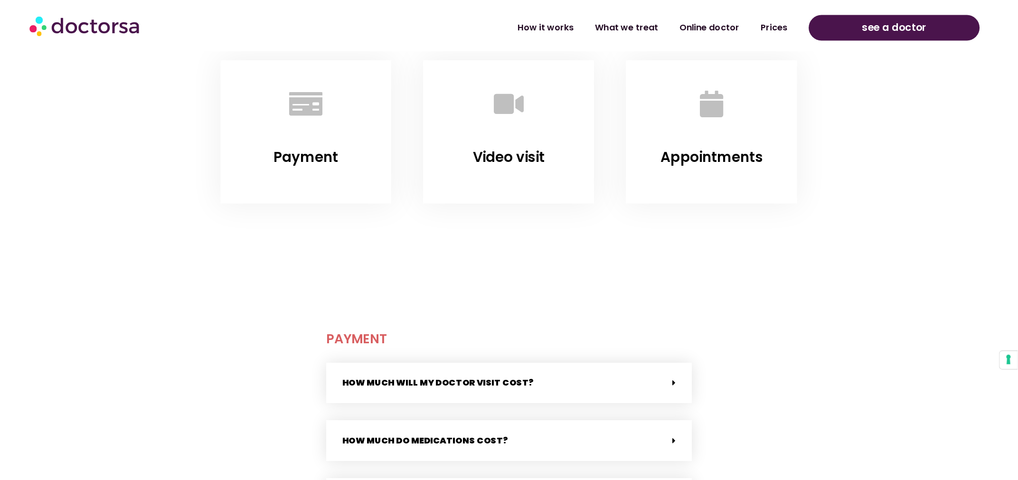
scroll to position [190, 0]
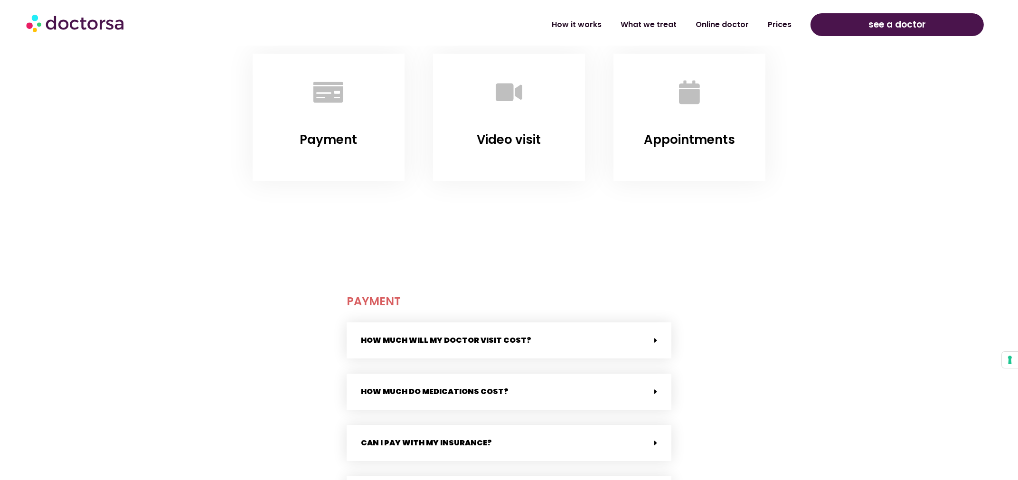
click at [347, 138] on link "Payment" at bounding box center [328, 139] width 57 height 17
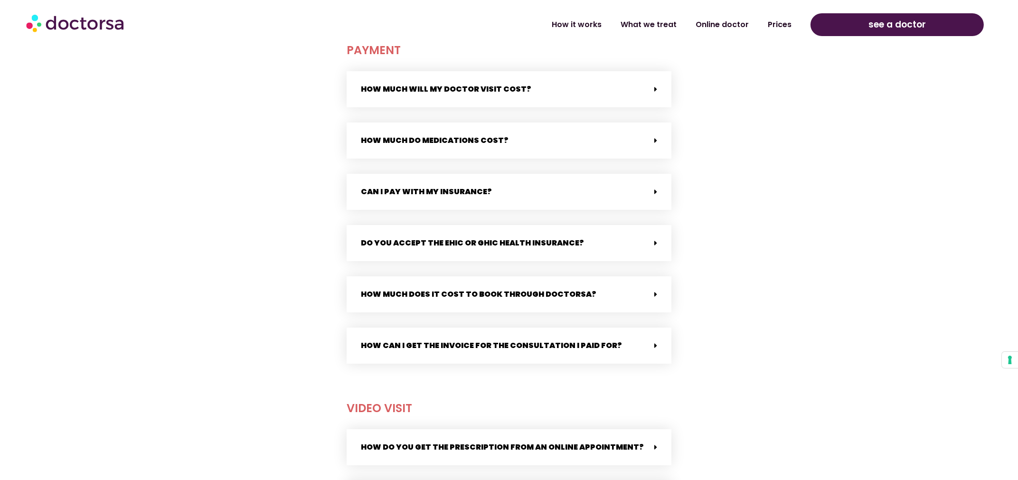
scroll to position [421, 0]
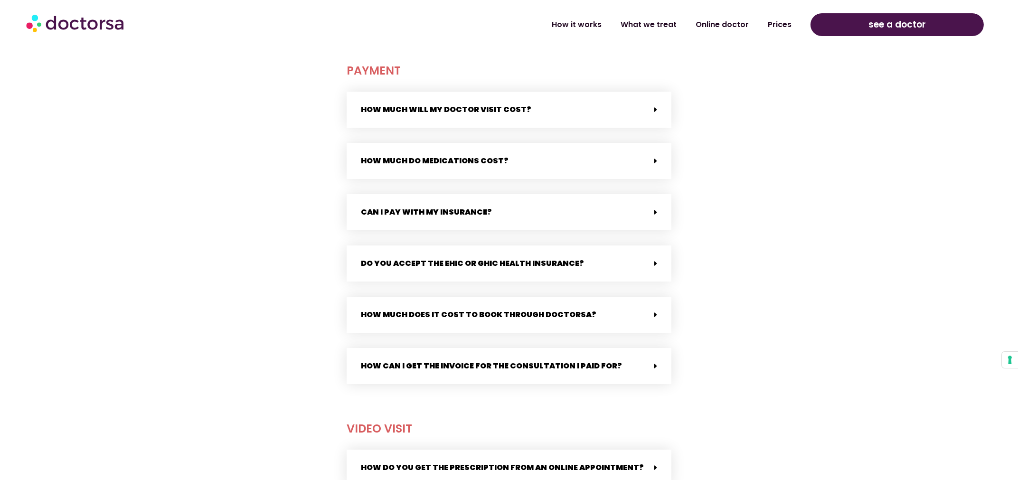
click at [497, 106] on link "How much will my doctor visit cost?" at bounding box center [446, 109] width 170 height 11
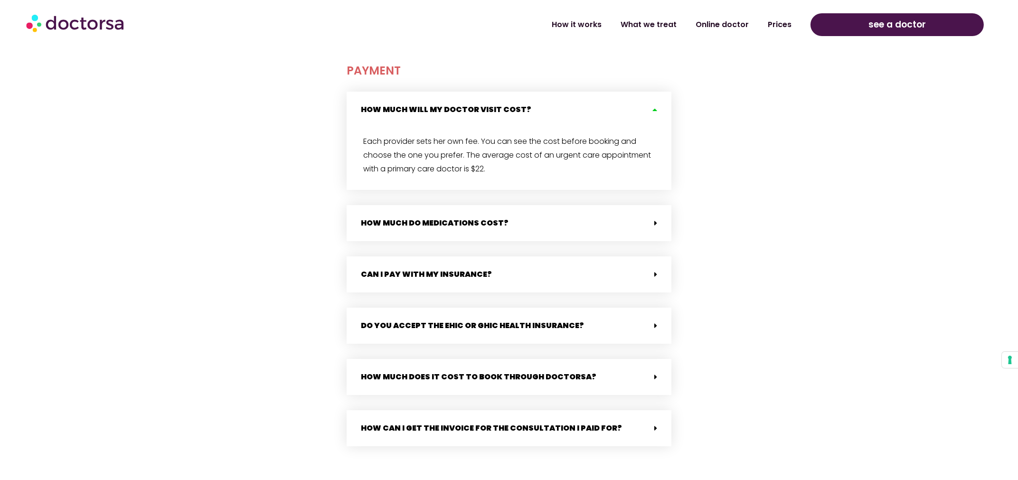
click at [496, 105] on link "How much will my doctor visit cost?" at bounding box center [446, 109] width 170 height 11
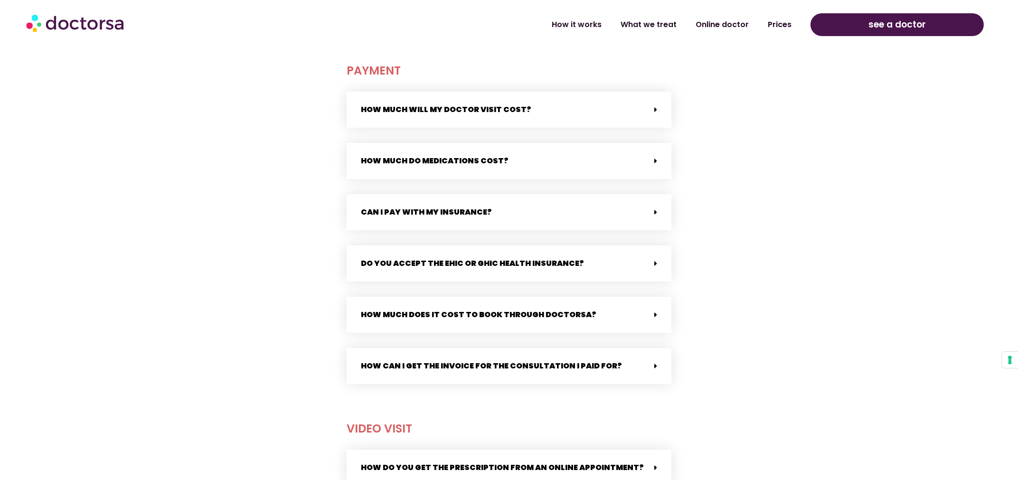
click at [481, 168] on div "How much do medications cost?" at bounding box center [509, 161] width 325 height 36
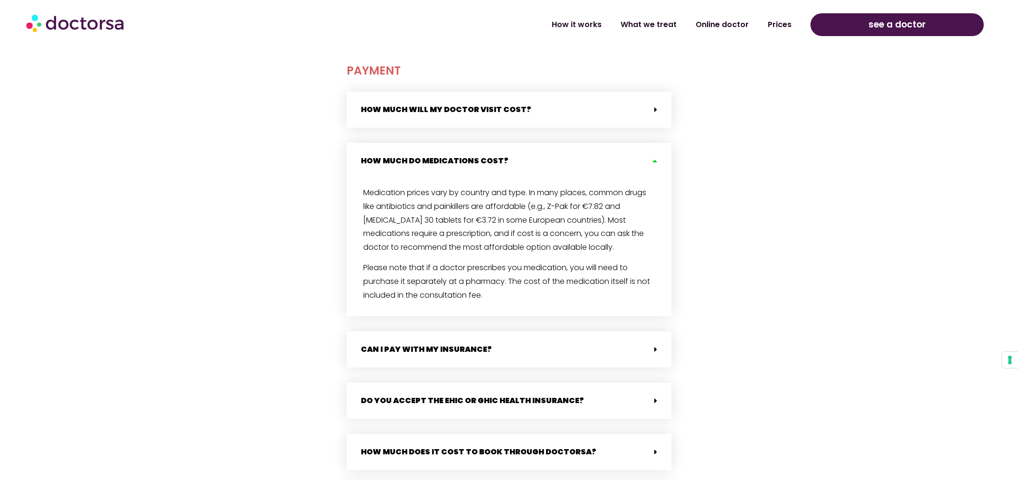
click at [447, 340] on div "Can I pay with my insurance?" at bounding box center [509, 349] width 325 height 36
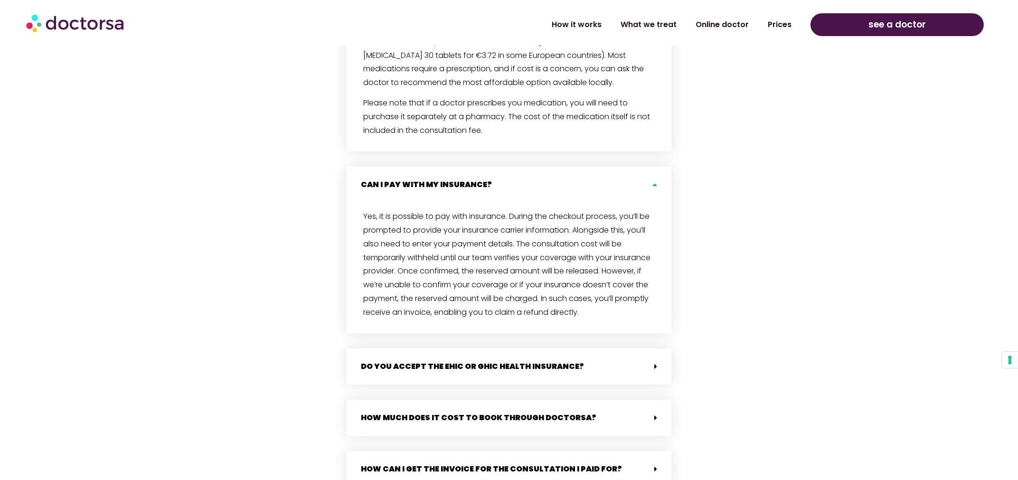
scroll to position [717, 0]
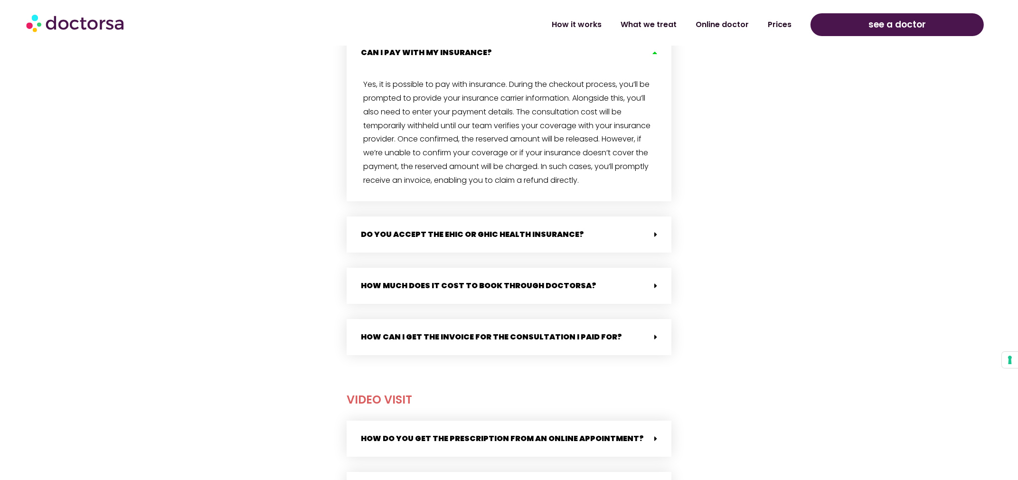
click at [480, 253] on div "Do you accept the EHIC or GHIC health insurance?" at bounding box center [509, 234] width 325 height 36
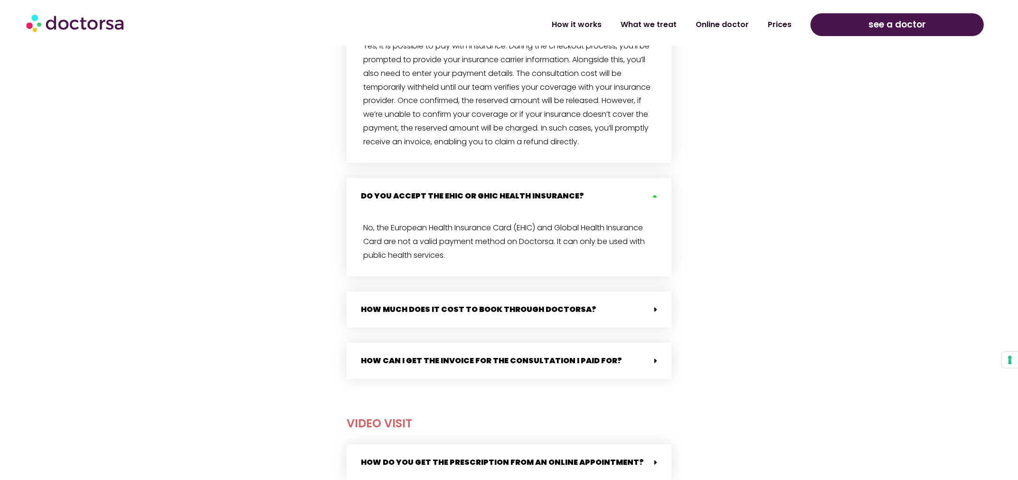
scroll to position [777, 0]
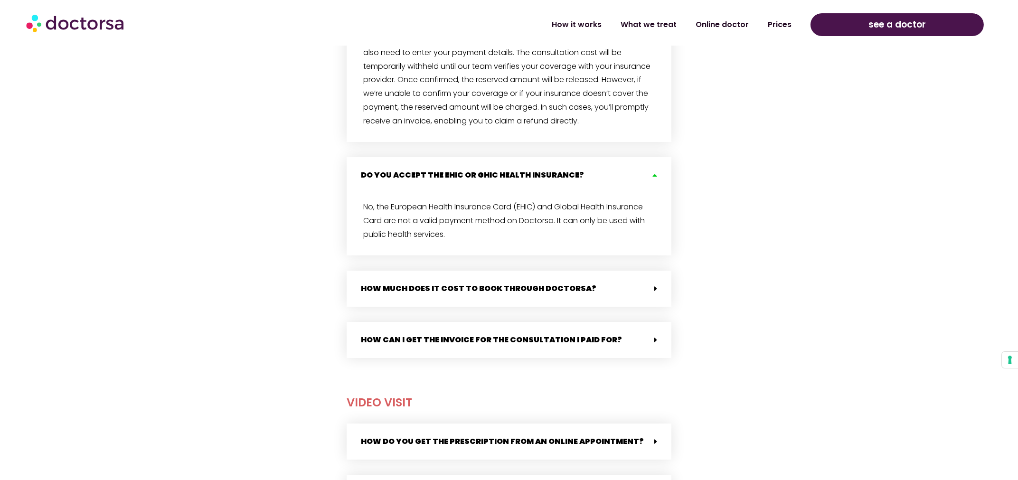
click at [471, 307] on div "How much does it cost to book through Doctorsa?" at bounding box center [509, 289] width 325 height 36
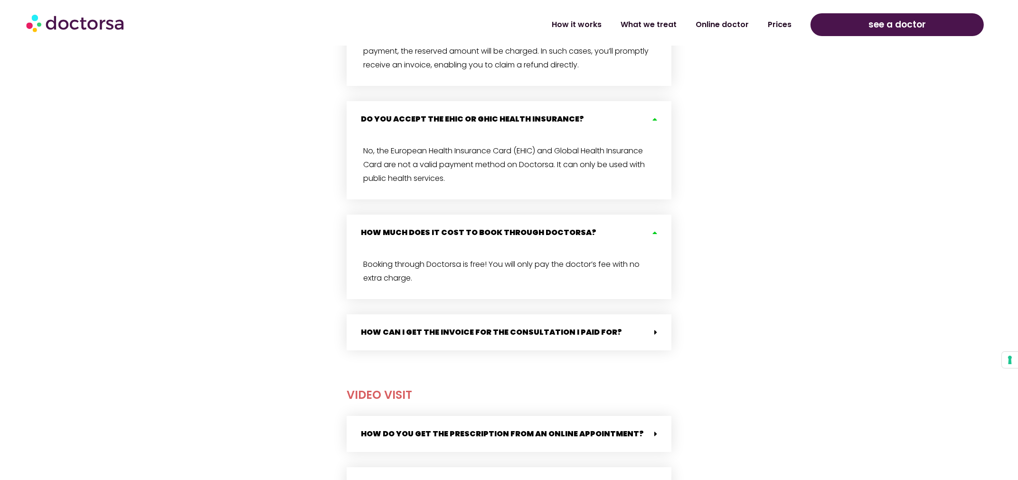
scroll to position [836, 0]
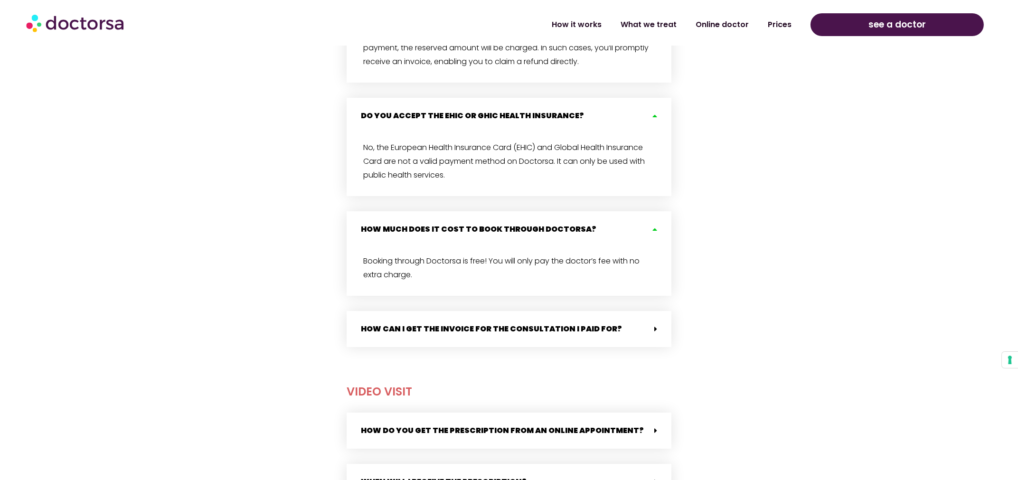
click at [465, 334] on link "How can I get the invoice for the consultation I paid for?" at bounding box center [491, 328] width 261 height 11
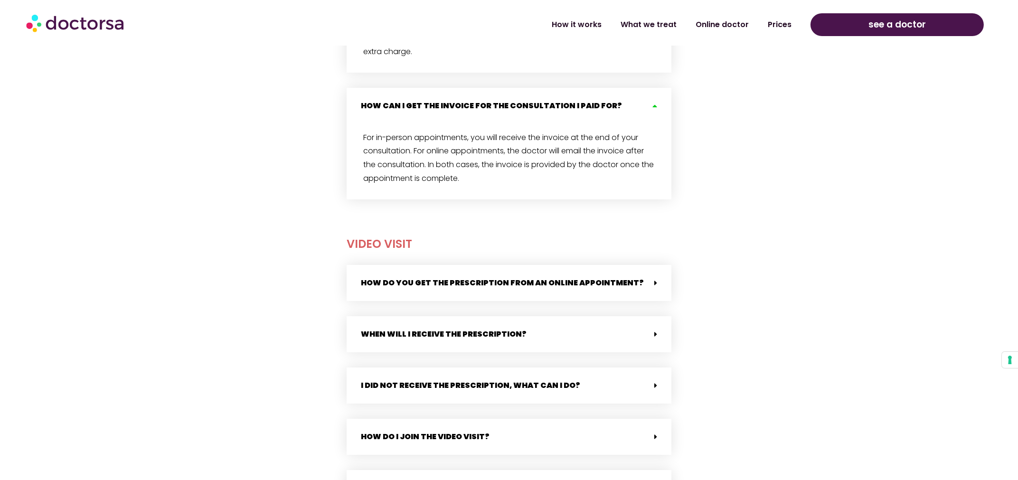
scroll to position [1133, 0]
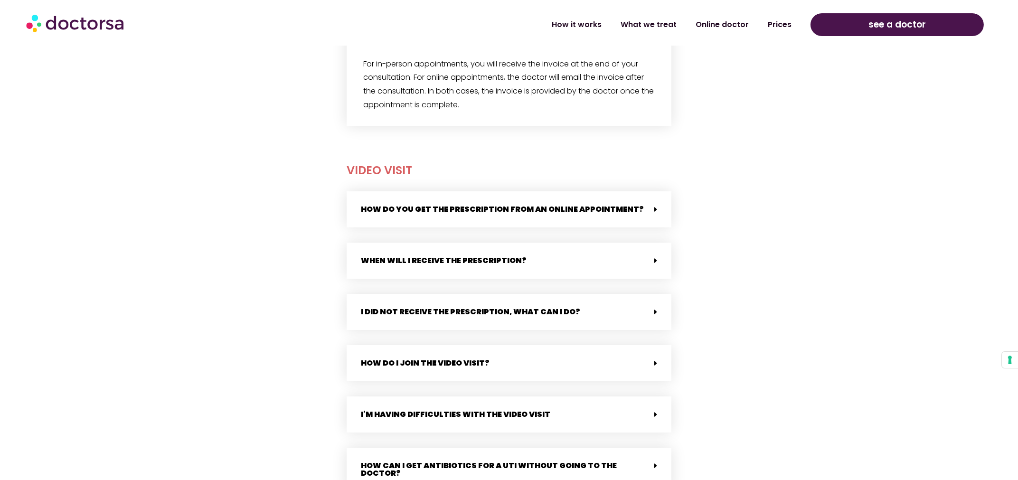
click at [513, 227] on div "How do you get the prescription from an online appointment?" at bounding box center [509, 209] width 325 height 36
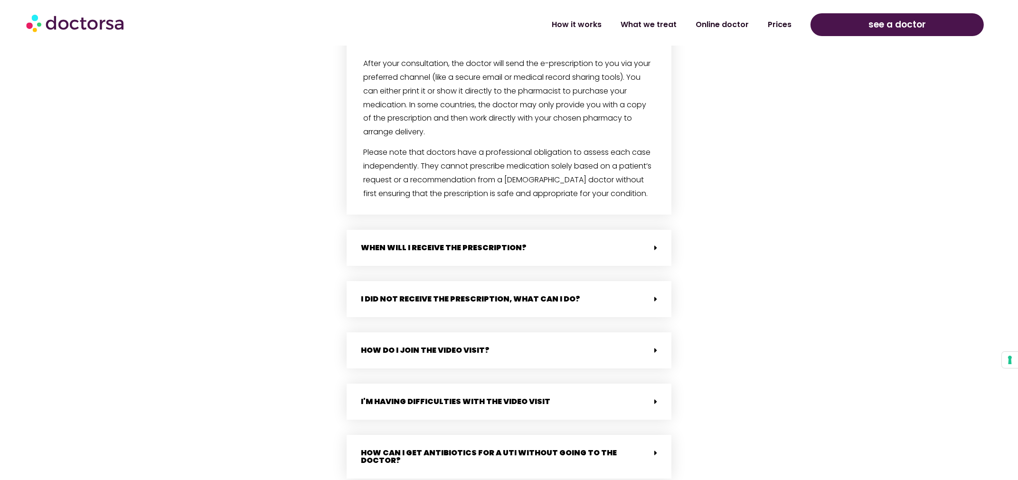
scroll to position [1311, 0]
click at [505, 253] on div "When will i receive the prescription?" at bounding box center [509, 247] width 325 height 36
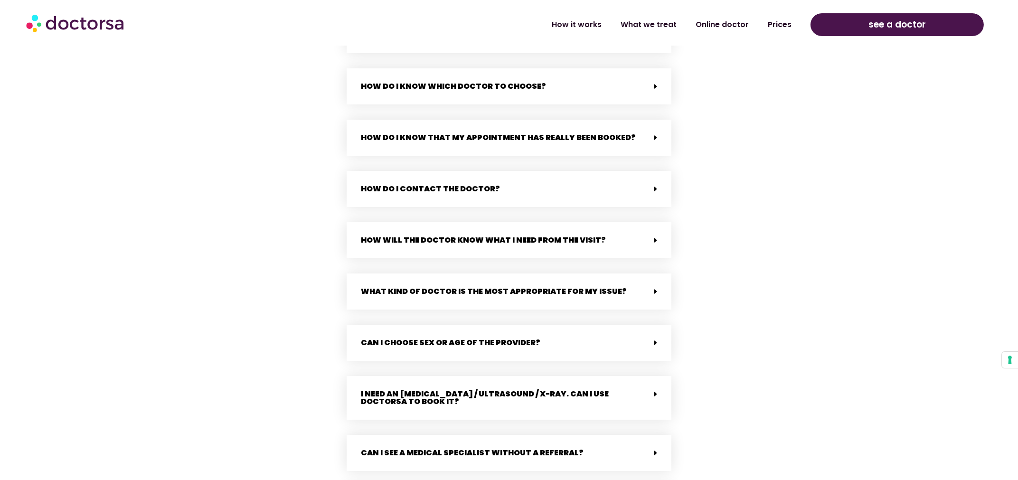
scroll to position [2379, 0]
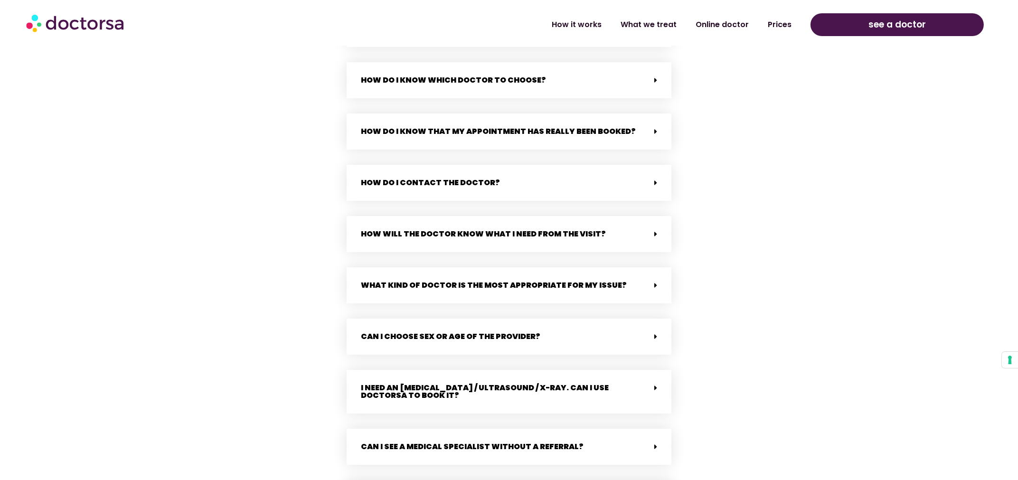
drag, startPoint x: 456, startPoint y: 331, endPoint x: 456, endPoint y: 317, distance: 14.2
click at [456, 332] on div "Can I choose sex or age of the provider?" at bounding box center [509, 337] width 325 height 36
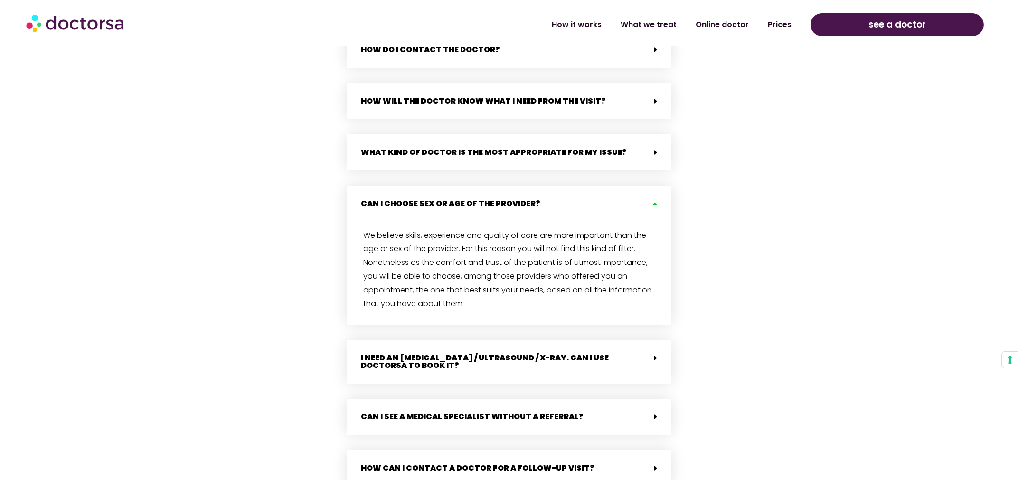
scroll to position [2557, 0]
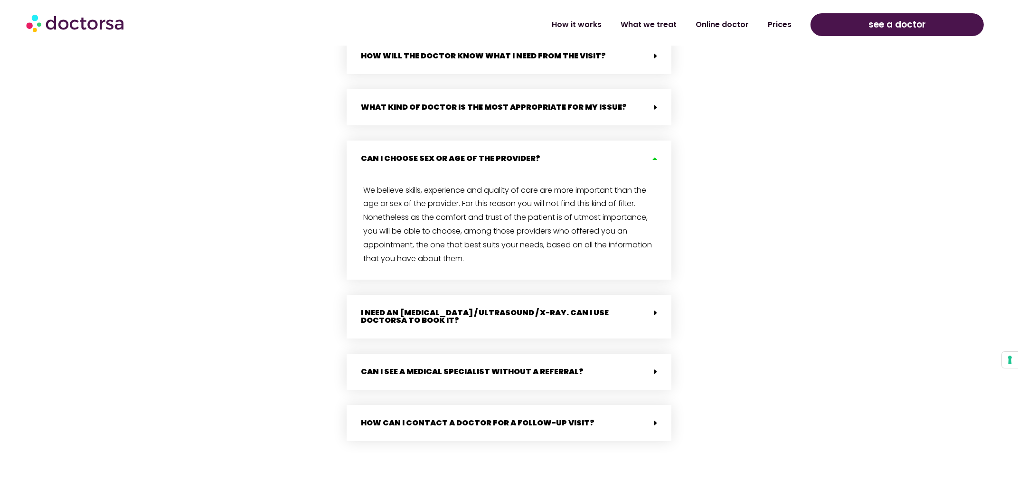
click at [466, 314] on link "I need an MRI / Ultrasound / X-ray. Can I use Doctorsa to book it?" at bounding box center [485, 316] width 248 height 19
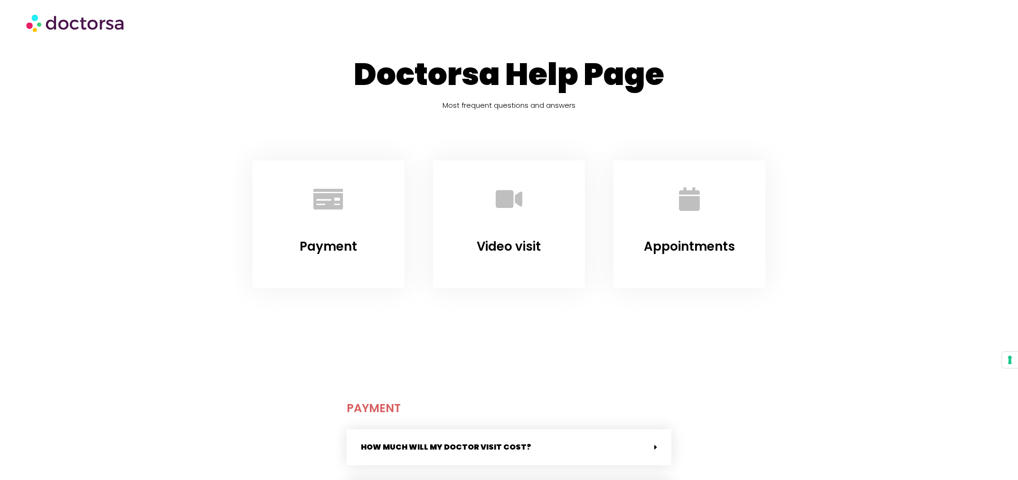
scroll to position [0, 0]
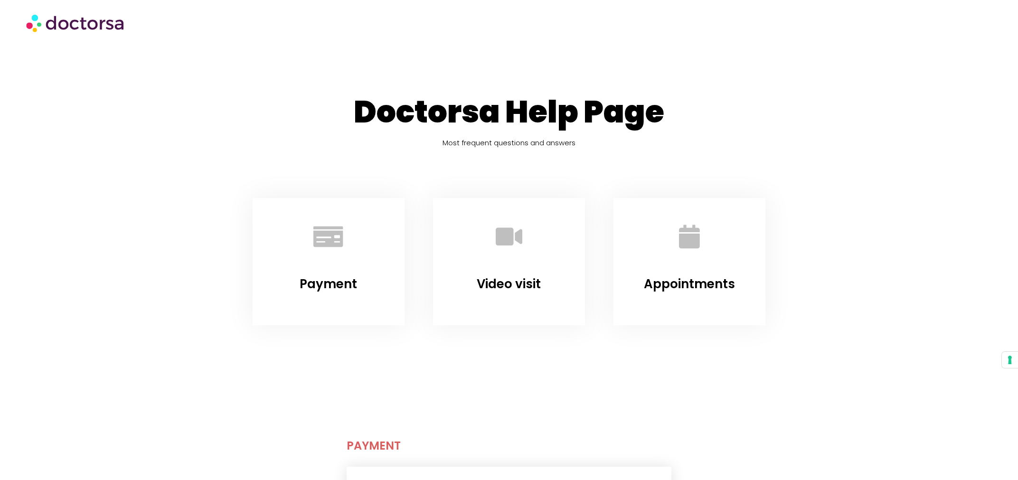
click at [656, 274] on h3 "Appointments" at bounding box center [689, 284] width 127 height 20
click at [661, 282] on link "Appointments" at bounding box center [689, 283] width 91 height 17
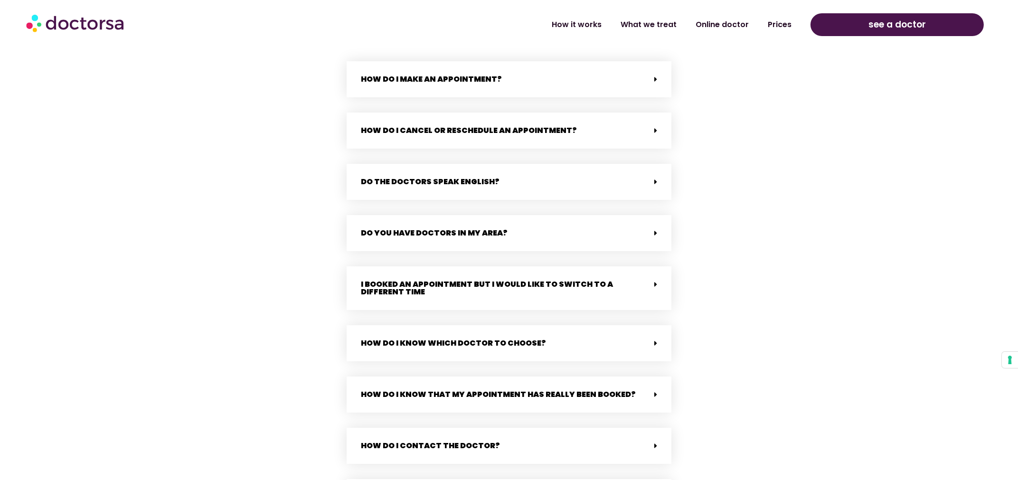
scroll to position [2081, 0]
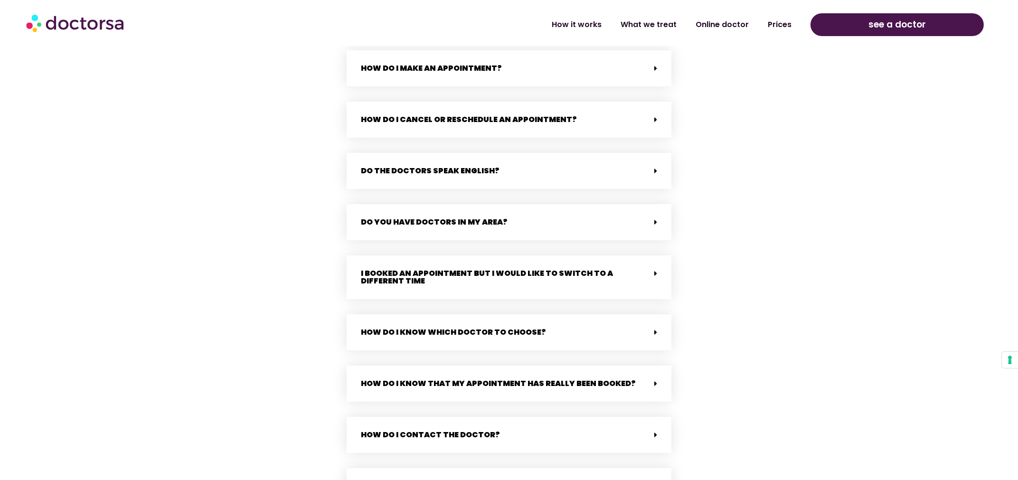
click at [456, 72] on link "How do I make an appointment?" at bounding box center [431, 68] width 141 height 11
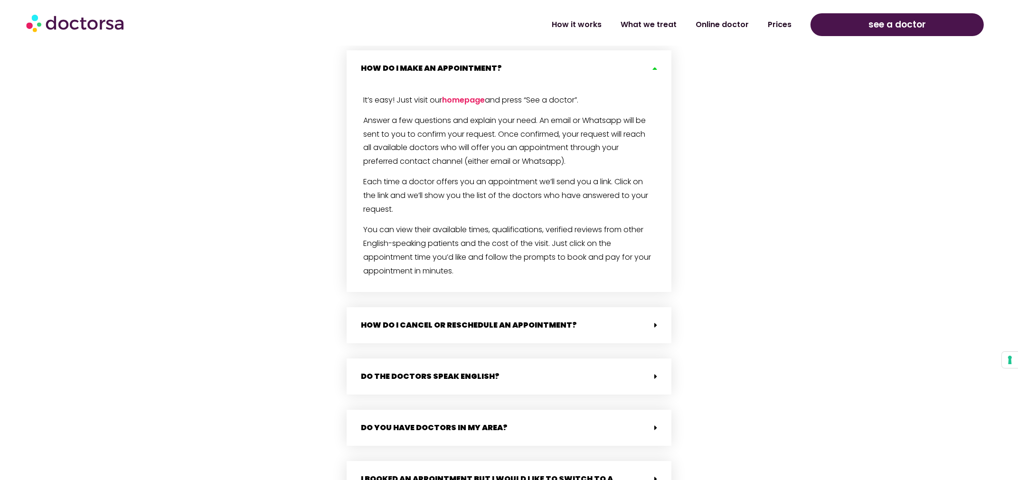
click at [83, 28] on img at bounding box center [76, 23] width 100 height 28
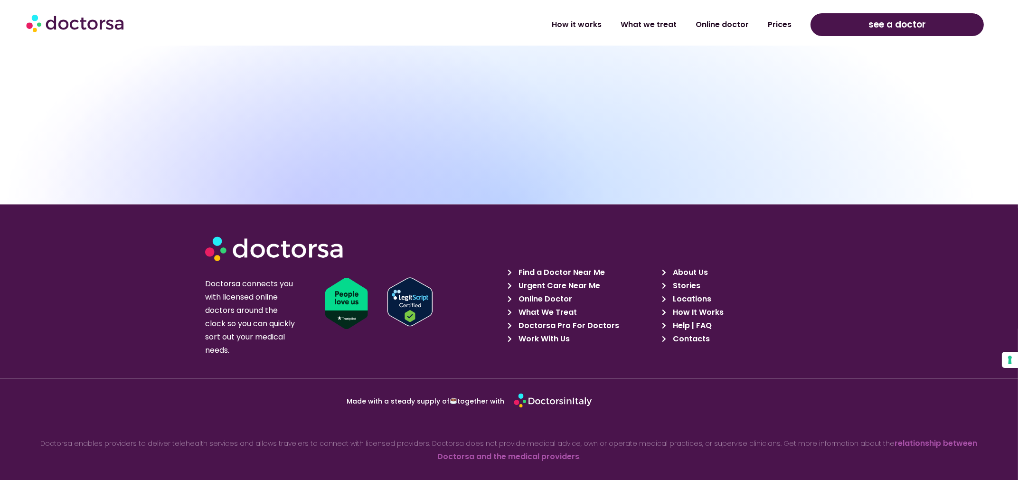
scroll to position [3441, 0]
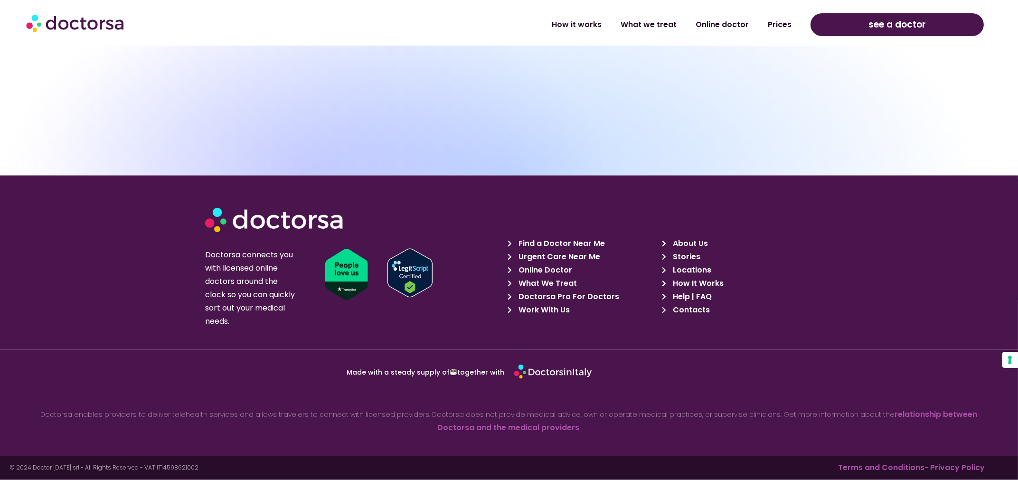
click at [696, 244] on span "About Us" at bounding box center [689, 243] width 38 height 13
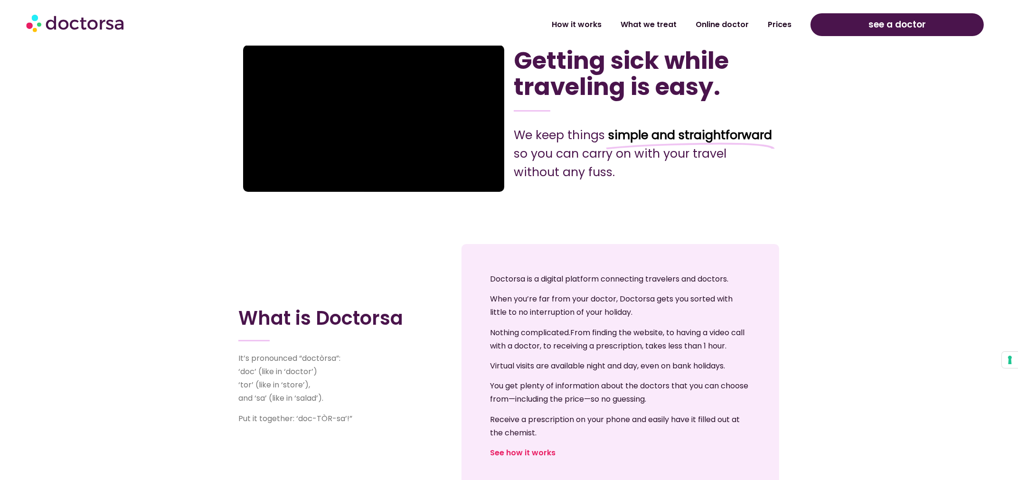
scroll to position [297, 0]
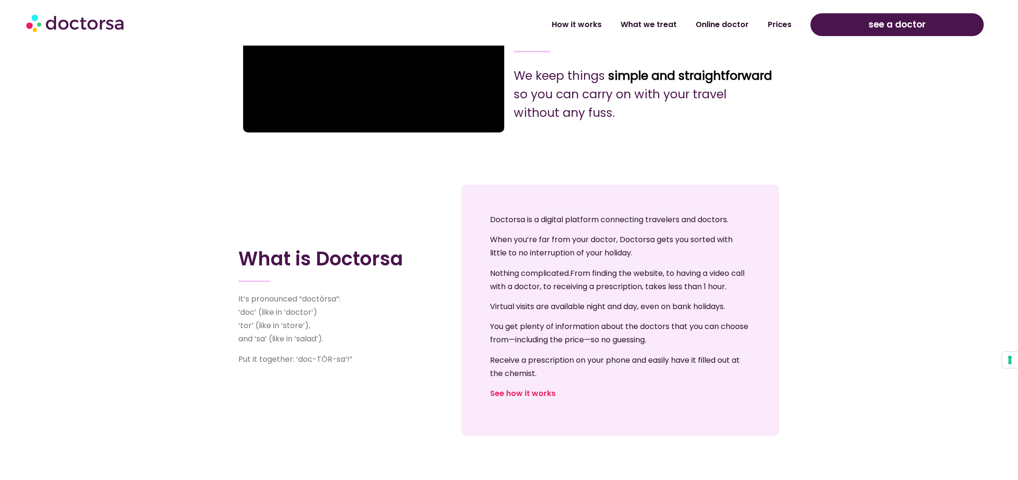
click at [656, 218] on p "Doctorsa is a digital platform connecting travelers and doctors." at bounding box center [620, 219] width 261 height 13
click at [656, 220] on p "Doctorsa is a digital platform connecting travelers and doctors." at bounding box center [620, 219] width 261 height 13
click at [657, 218] on p "Doctorsa is a digital platform connecting travelers and doctors." at bounding box center [620, 219] width 261 height 13
drag, startPoint x: 524, startPoint y: 240, endPoint x: 584, endPoint y: 256, distance: 62.0
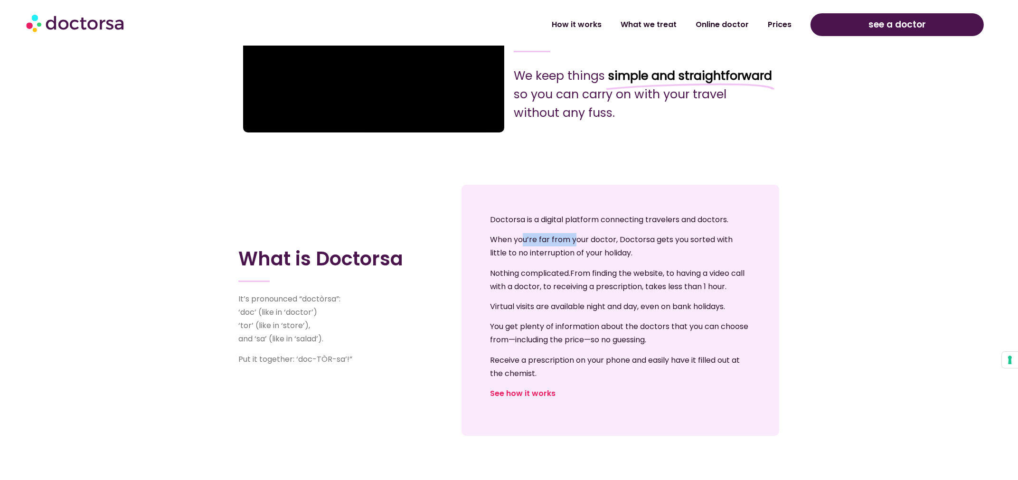
click at [579, 249] on span "When you’re far from your doctor, Doctorsa gets you sorted with little to no in…" at bounding box center [611, 246] width 243 height 24
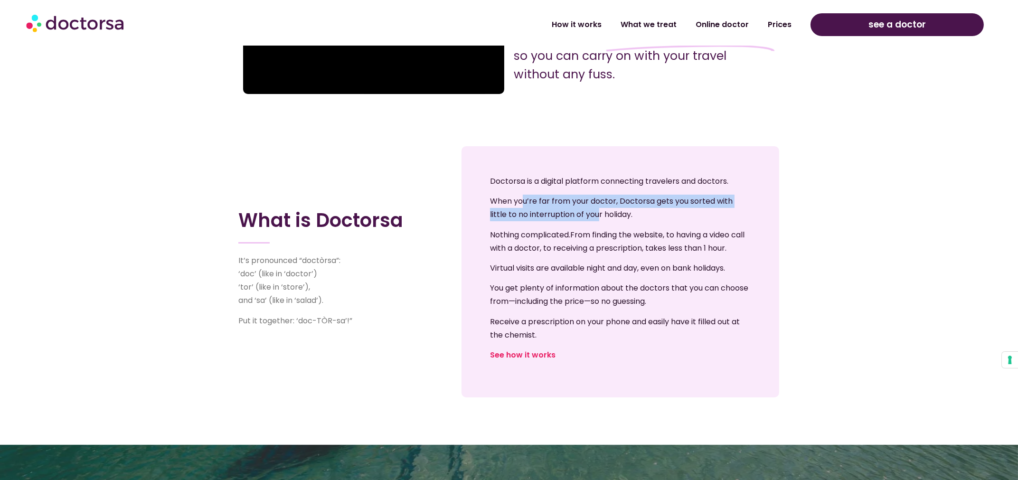
scroll to position [356, 0]
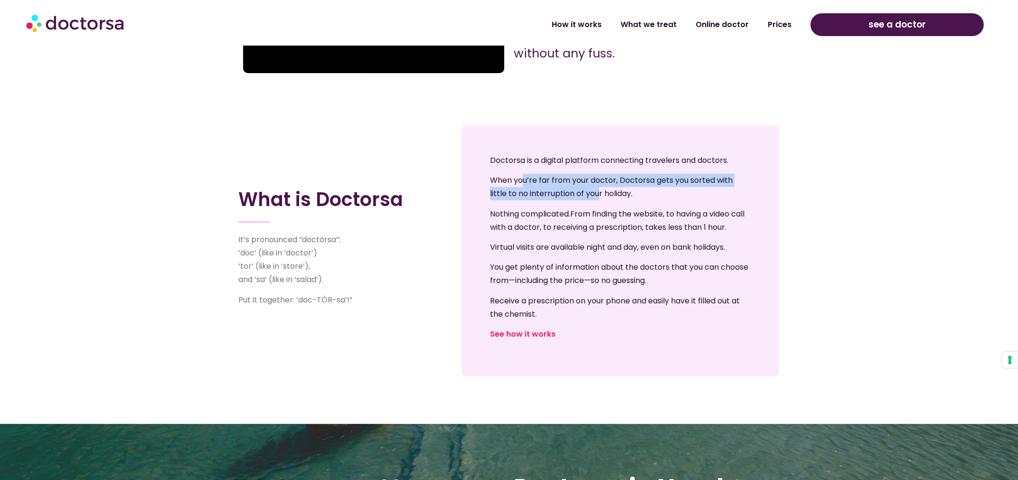
click at [540, 337] on link "See how it works" at bounding box center [523, 334] width 66 height 11
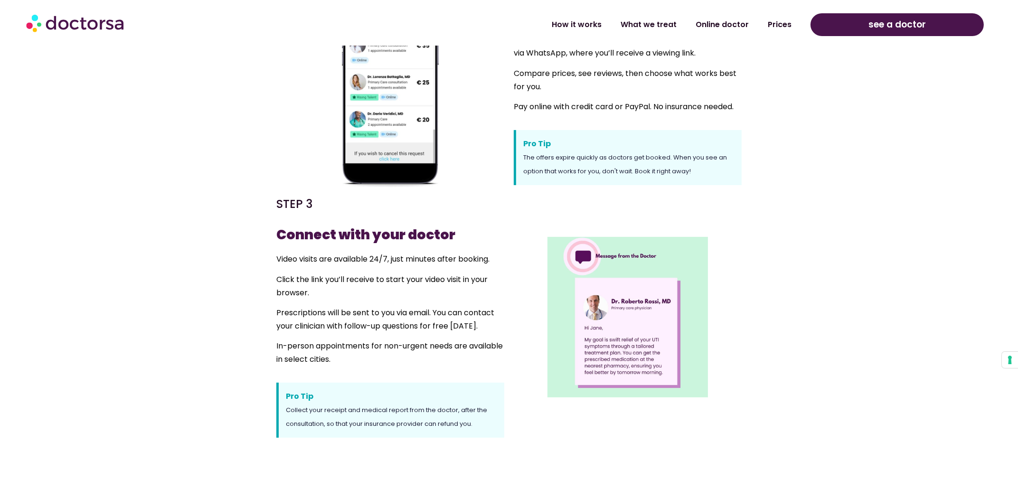
scroll to position [653, 0]
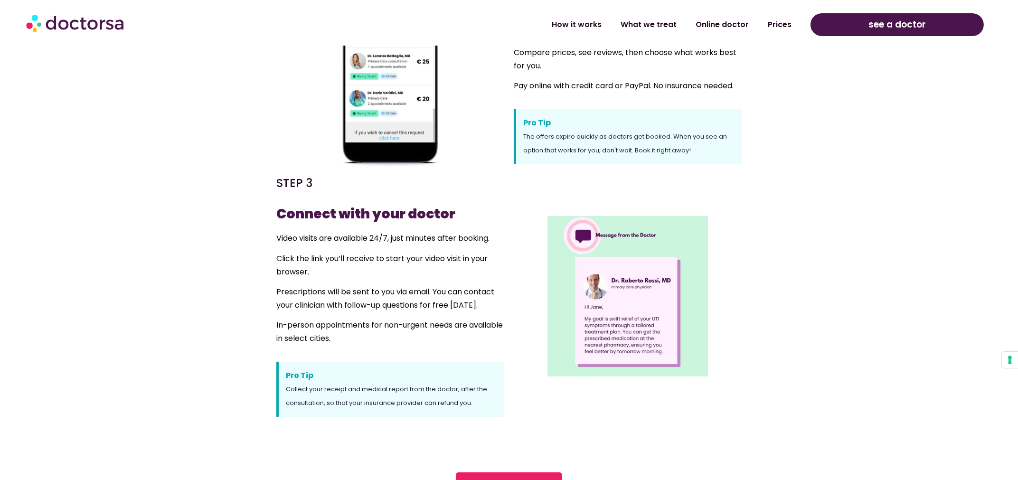
drag, startPoint x: 362, startPoint y: 302, endPoint x: 505, endPoint y: 301, distance: 142.9
click at [505, 301] on div "STEP 3 Connect with your doctor Video visits are available 24/7, just minutes a…" at bounding box center [390, 296] width 237 height 251
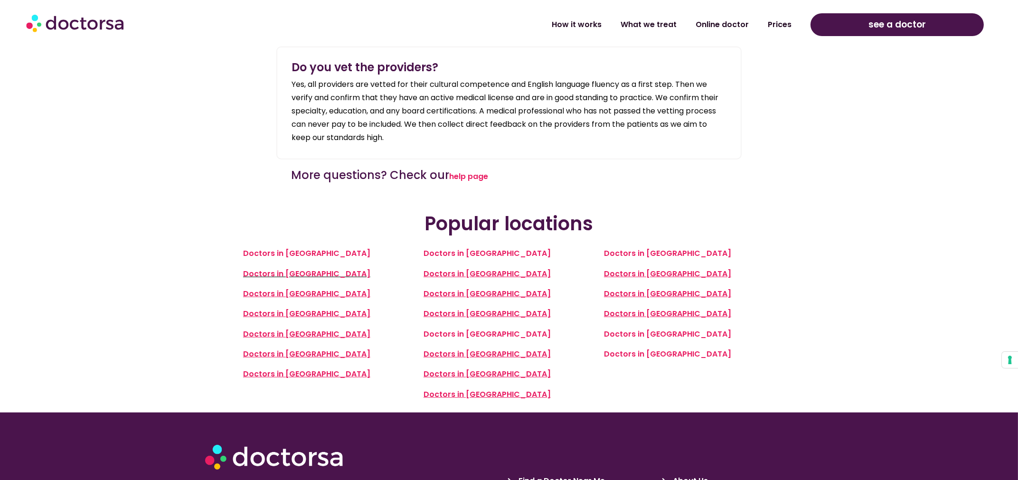
scroll to position [2196, 0]
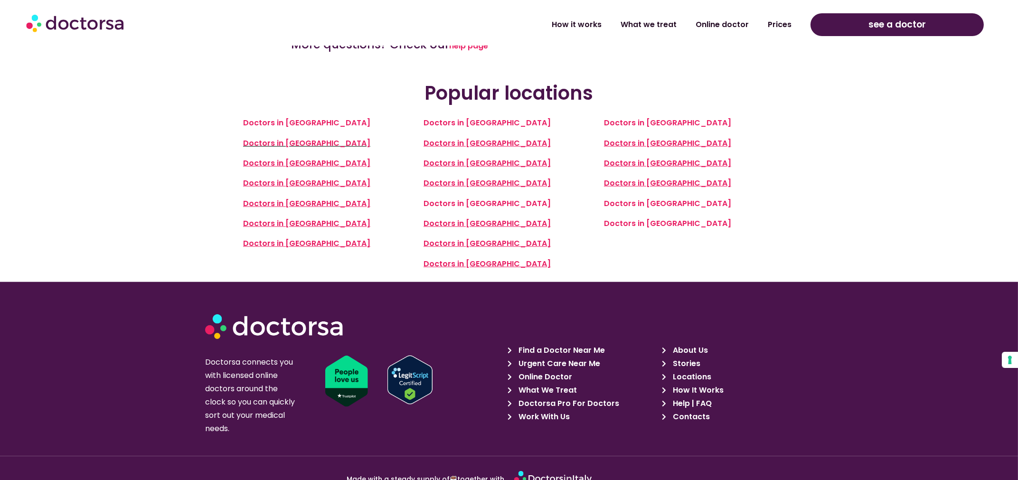
click at [487, 238] on span "Doctors in [GEOGRAPHIC_DATA]" at bounding box center [486, 243] width 127 height 11
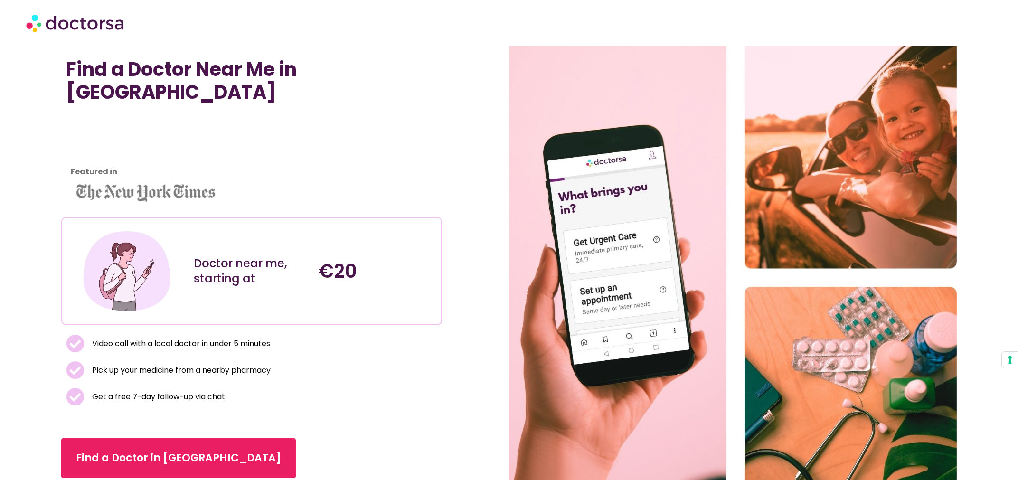
scroll to position [119, 0]
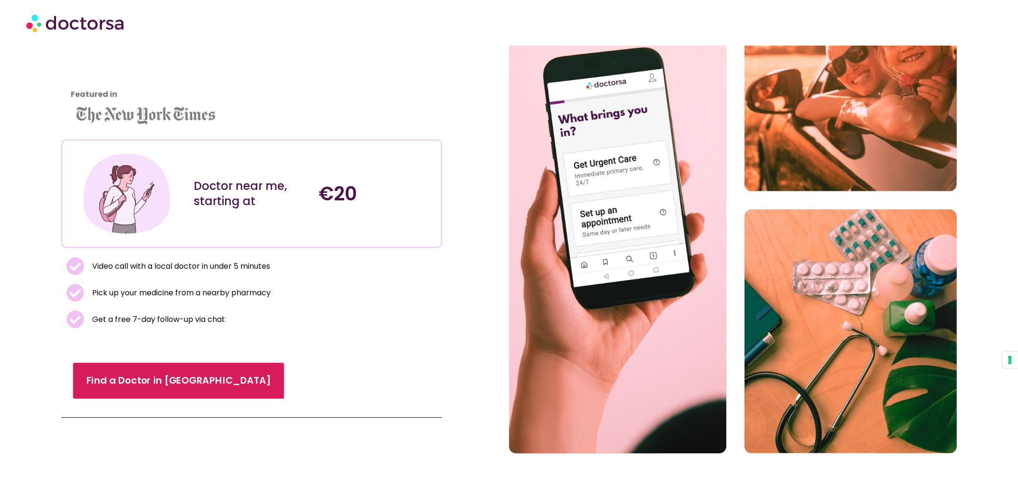
click at [181, 374] on span "Find a Doctor in [GEOGRAPHIC_DATA]" at bounding box center [178, 381] width 185 height 14
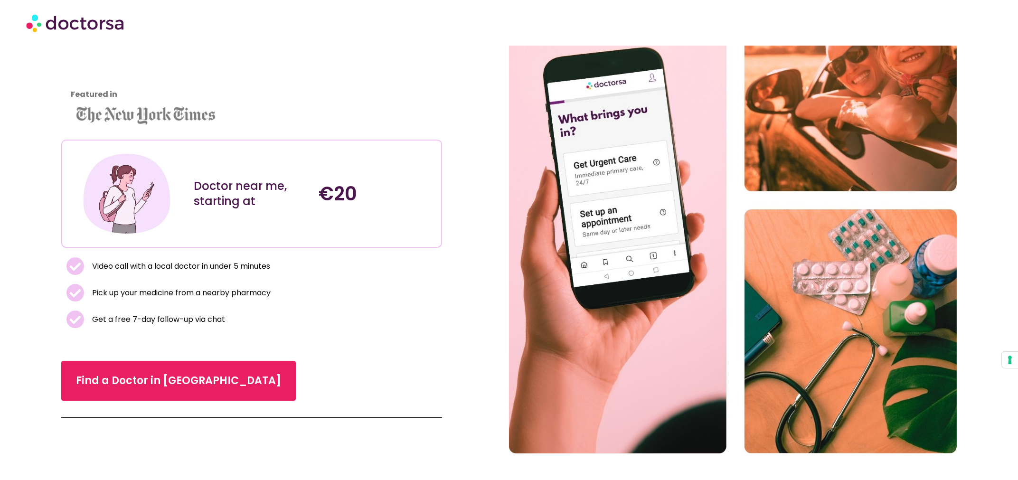
scroll to position [117, 0]
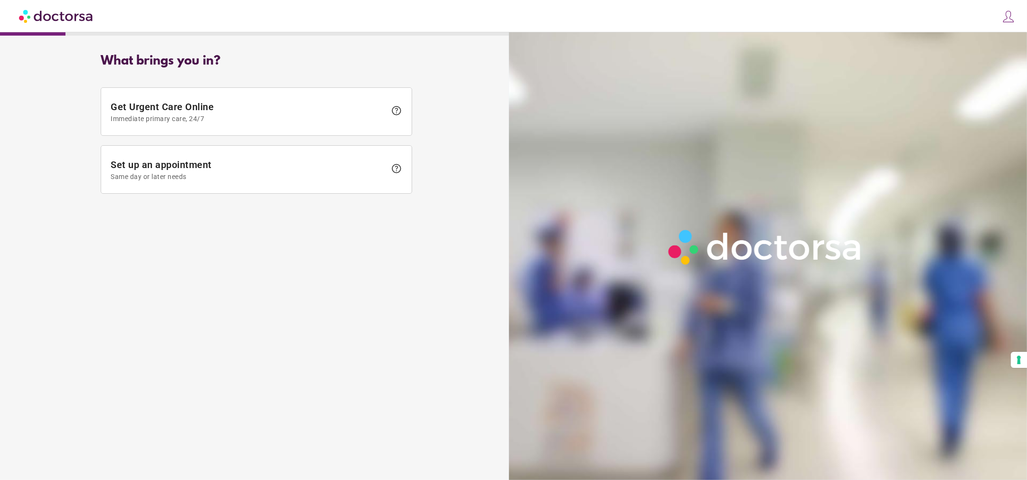
click at [216, 108] on span "Get Urgent Care Online Immediate primary care, 24/7" at bounding box center [248, 111] width 275 height 21
